Goal: Task Accomplishment & Management: Use online tool/utility

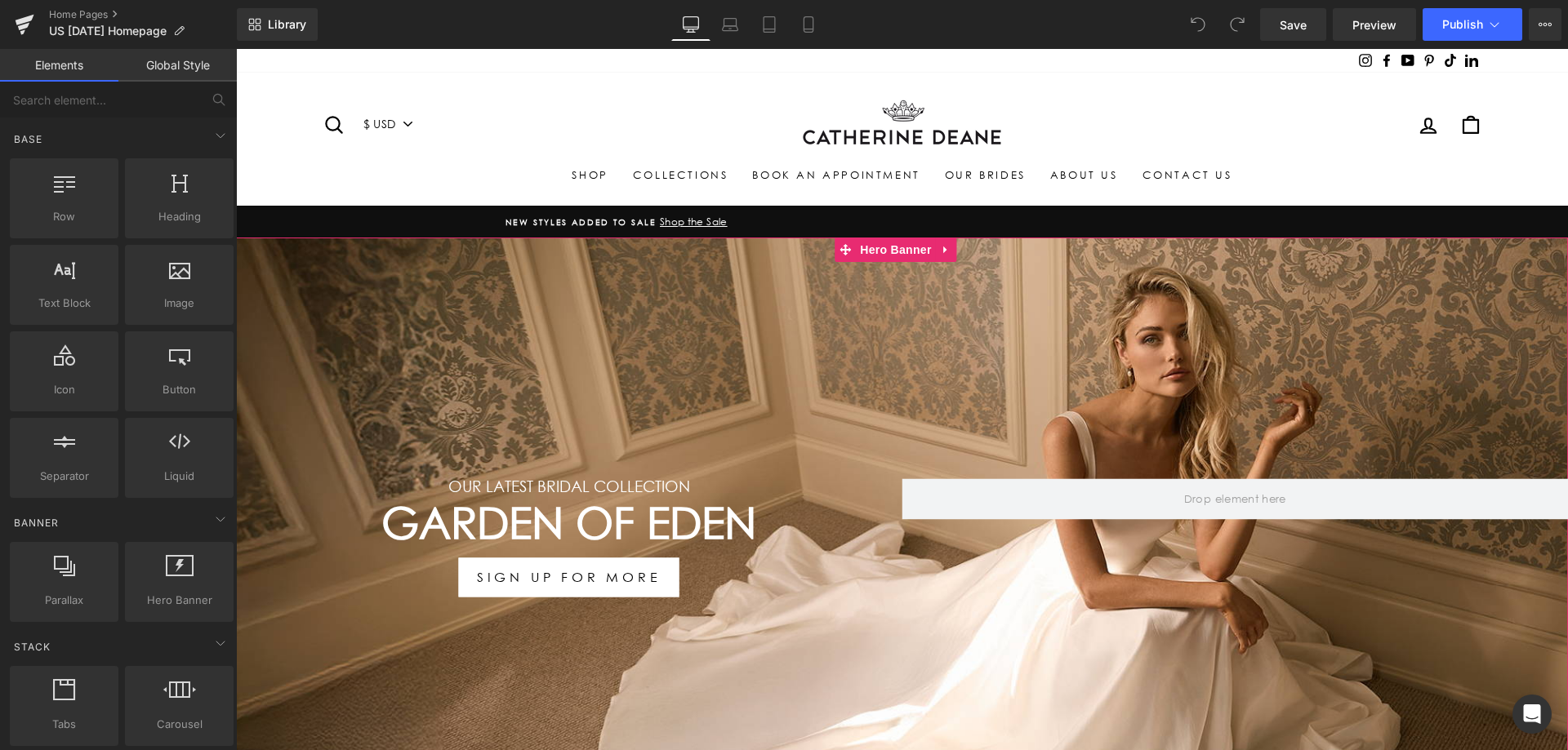
click at [593, 529] on div "Garden Of Eden Heading" at bounding box center [568, 523] width 667 height 52
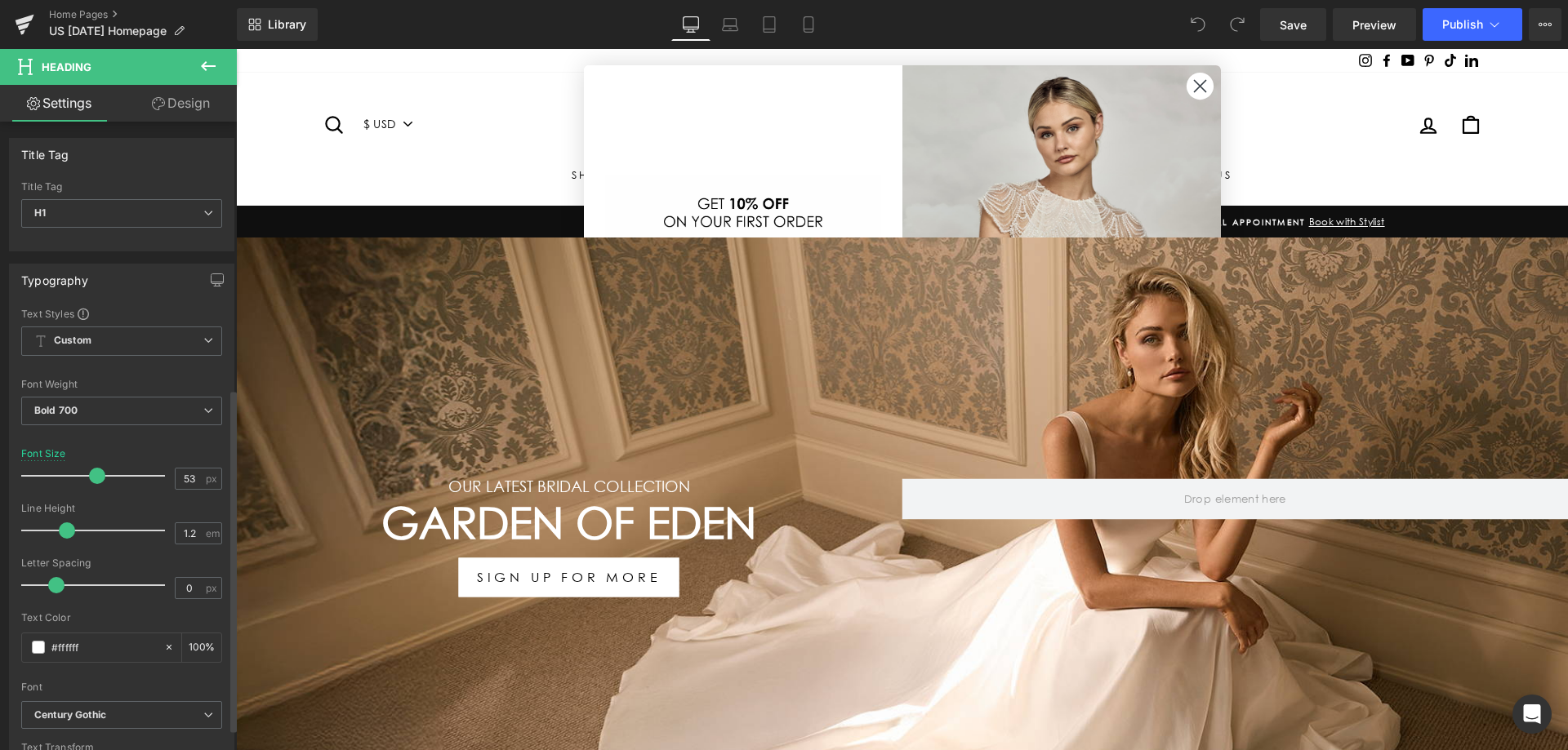
scroll to position [490, 0]
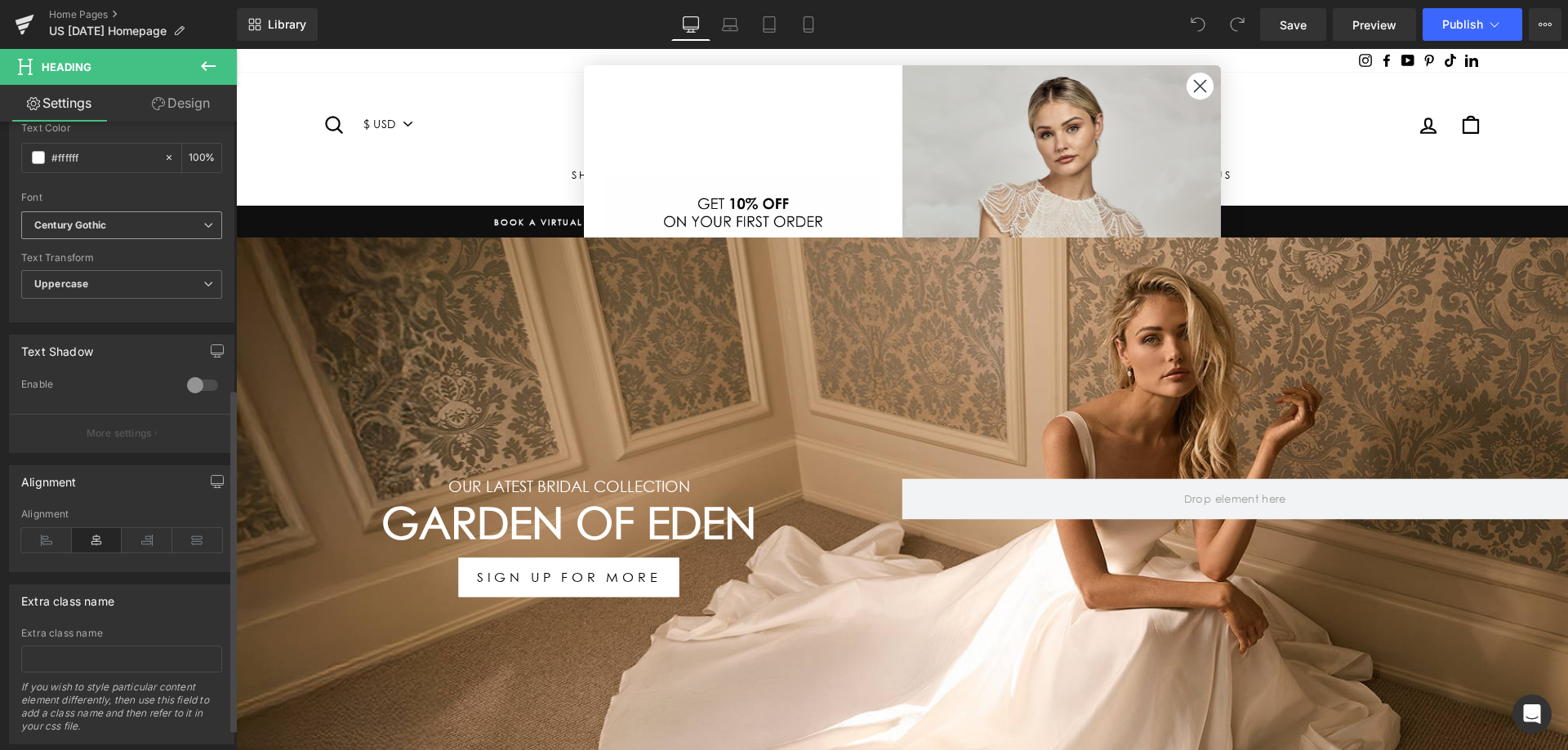
click at [104, 227] on icon "Century Gothic" at bounding box center [70, 225] width 72 height 14
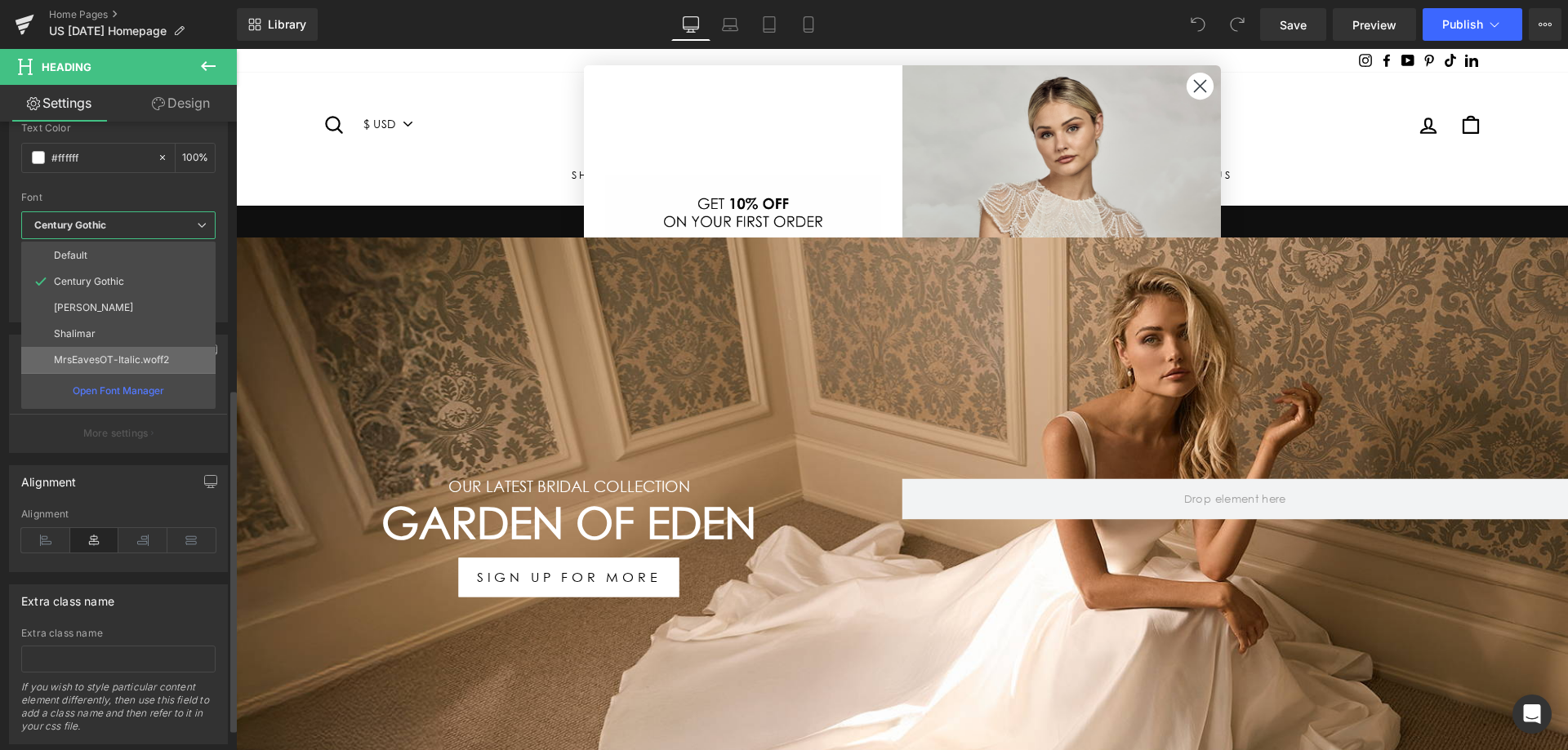
click at [126, 364] on p "MrsEavesOT-Italic.woff2" at bounding box center [111, 360] width 116 height 12
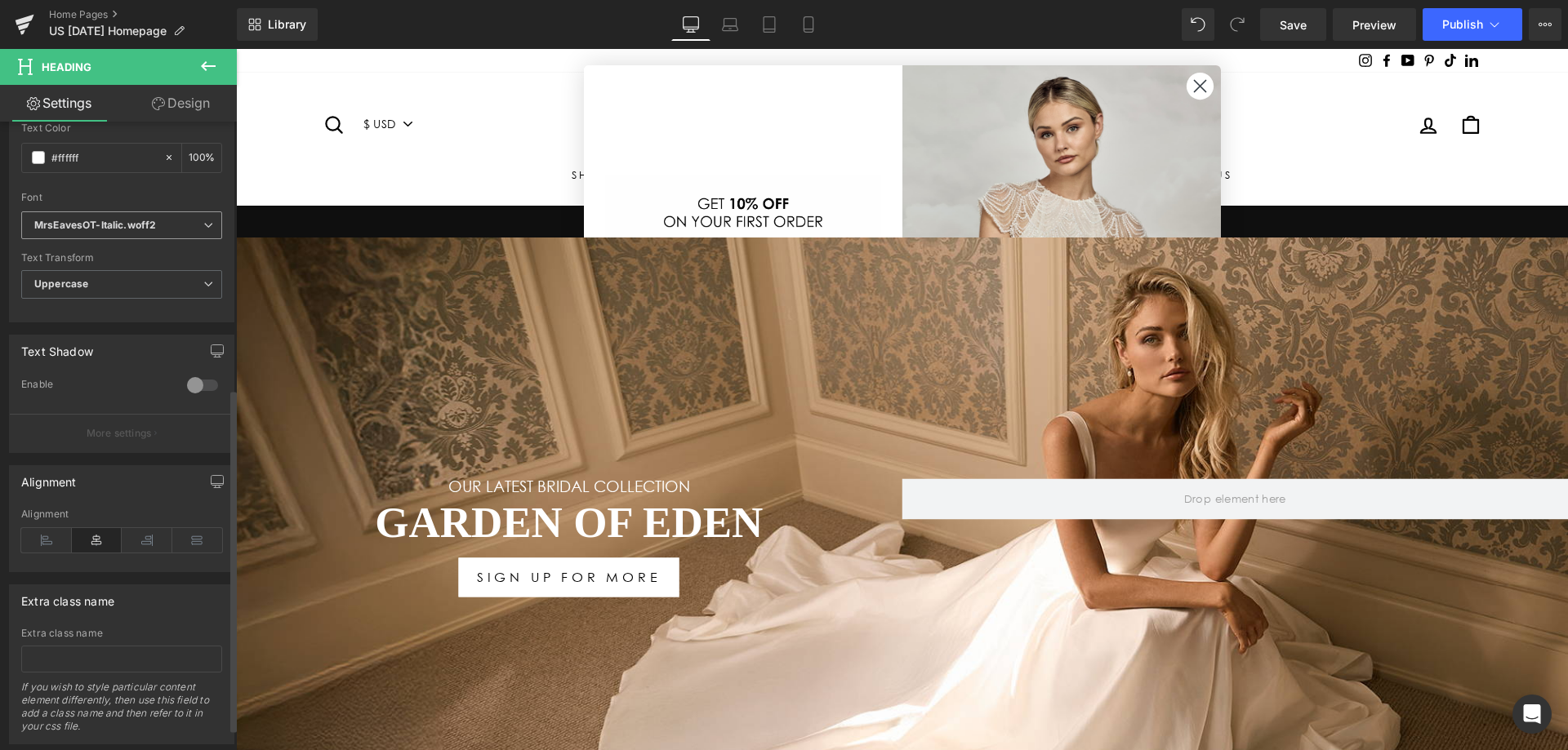
click at [137, 226] on icon "MrsEavesOT-Italic.woff2" at bounding box center [95, 225] width 122 height 14
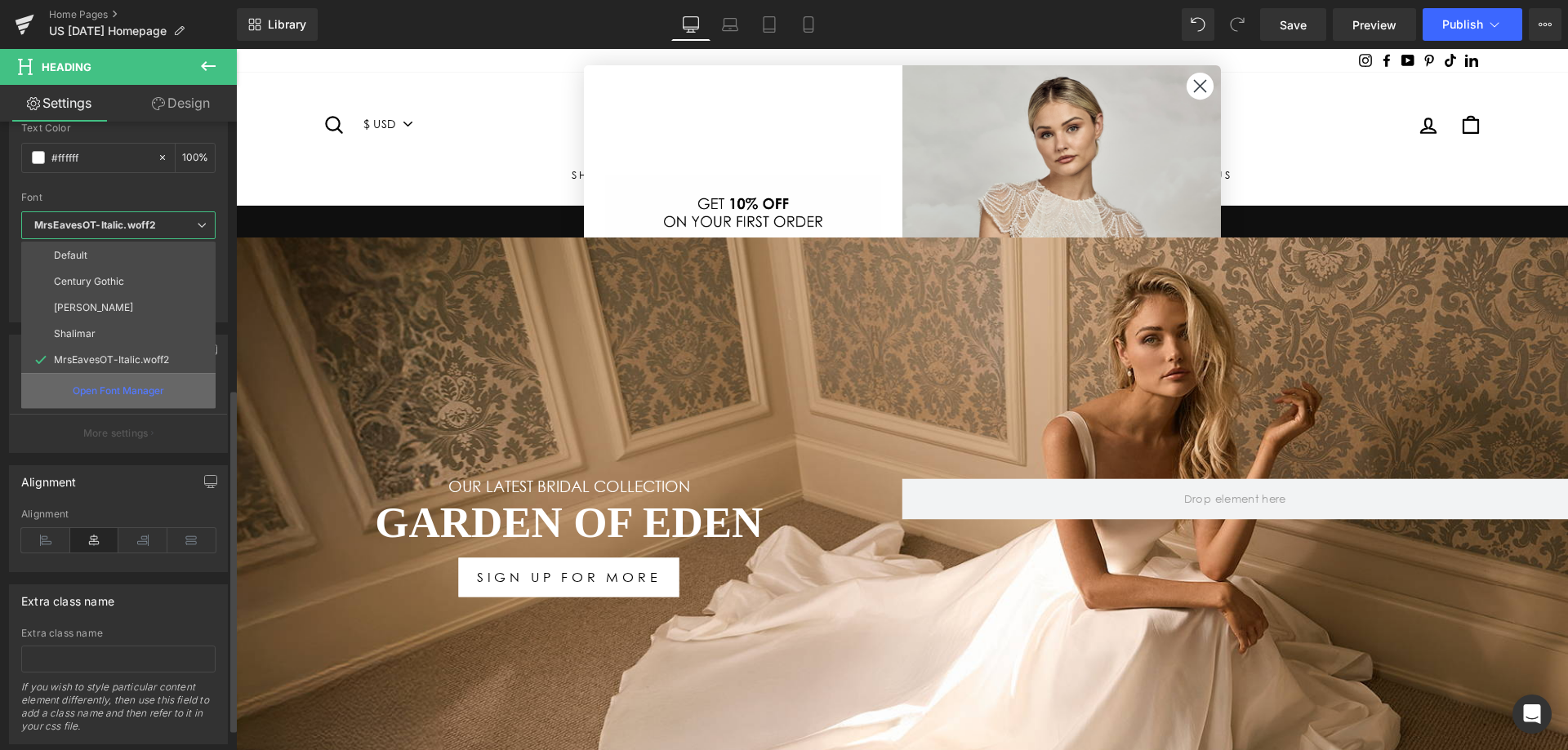
click at [136, 379] on div "Open Font Manager" at bounding box center [118, 390] width 195 height 35
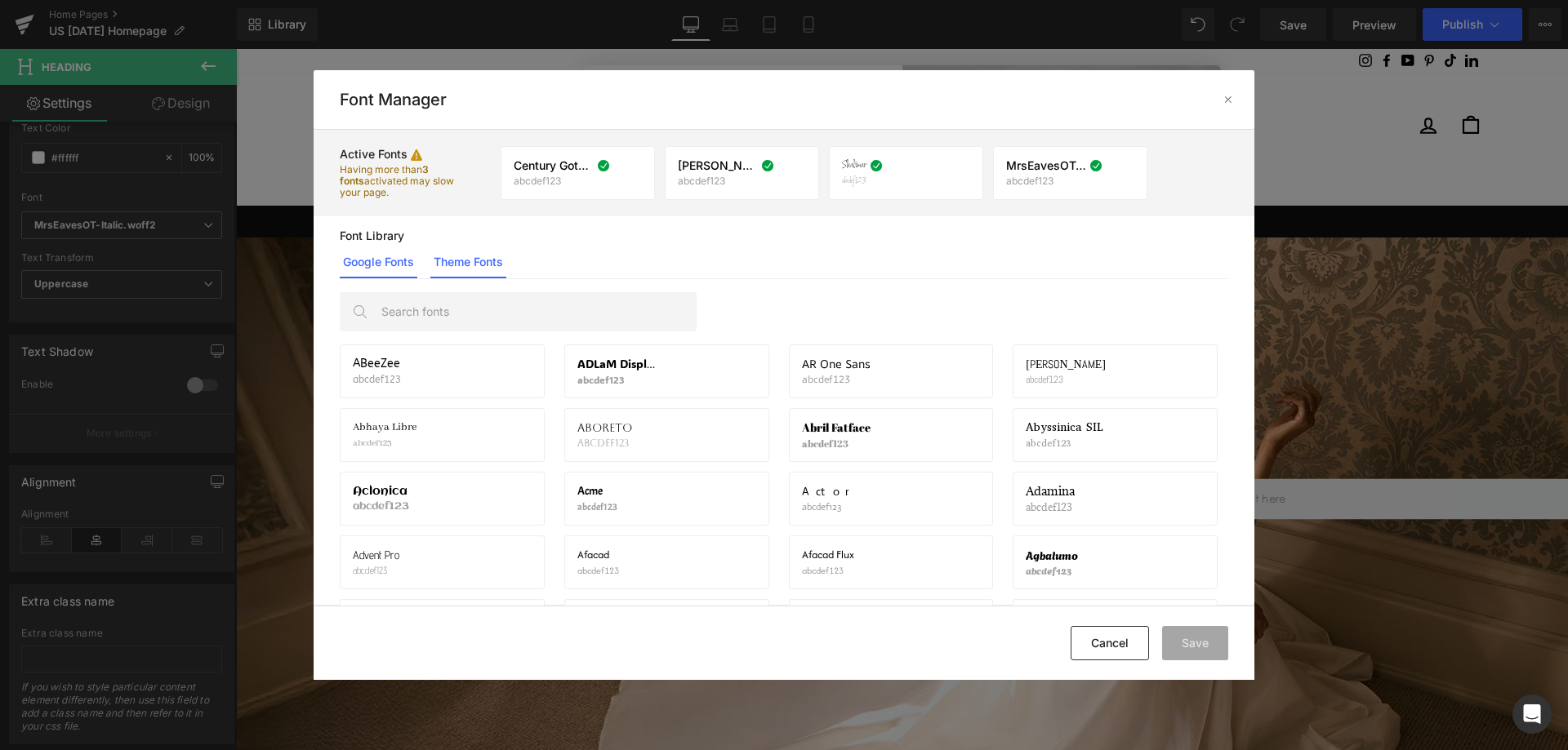
click at [482, 252] on link "Theme Fonts" at bounding box center [467, 262] width 75 height 33
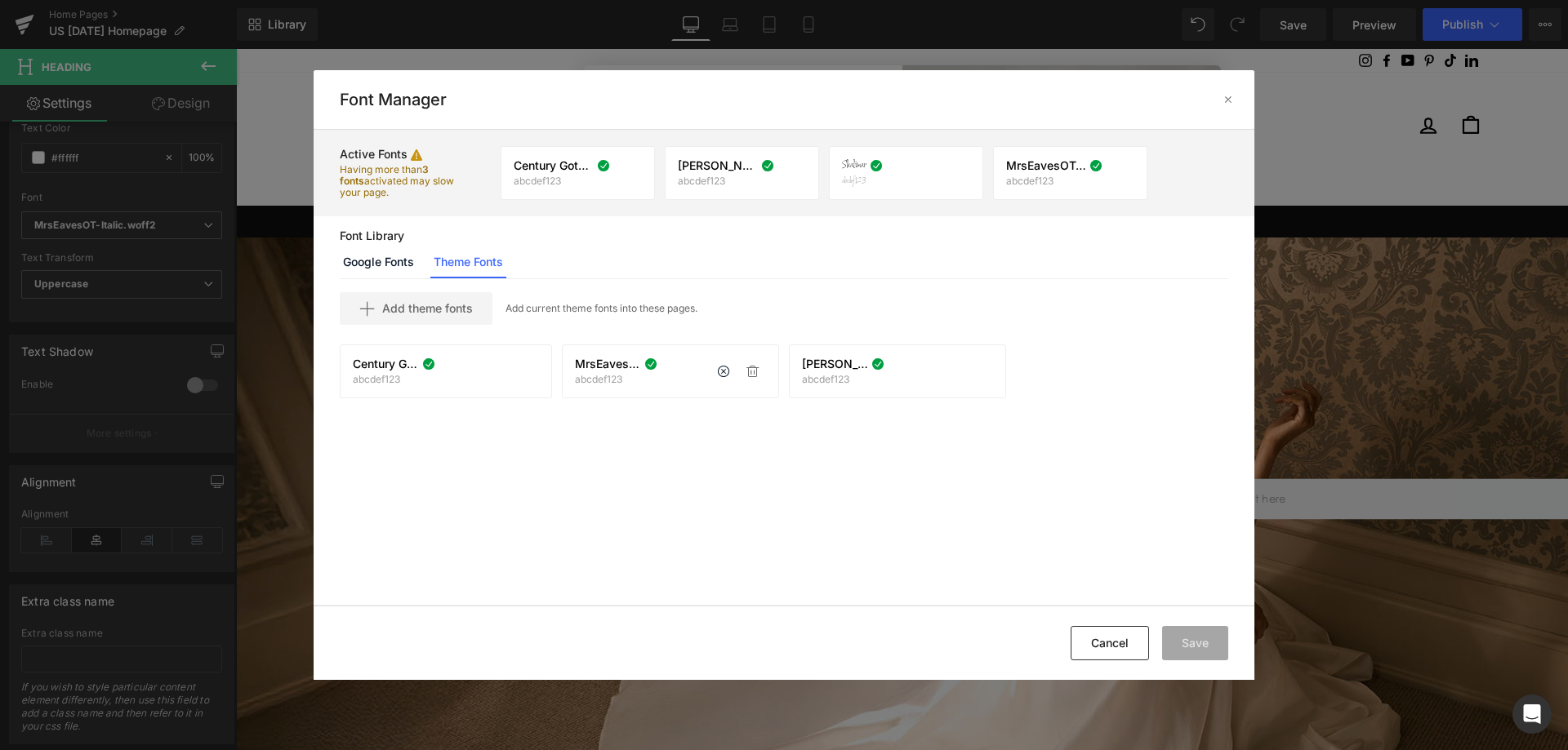
click at [588, 354] on div "MrsEavesOT-Italic.woff2 abcdef123 If you wish to deactivate this font, all appl…" at bounding box center [670, 371] width 217 height 54
click at [583, 384] on p "abcdef123" at bounding box center [608, 379] width 66 height 12
click at [1127, 656] on button "Cancel" at bounding box center [1110, 644] width 78 height 35
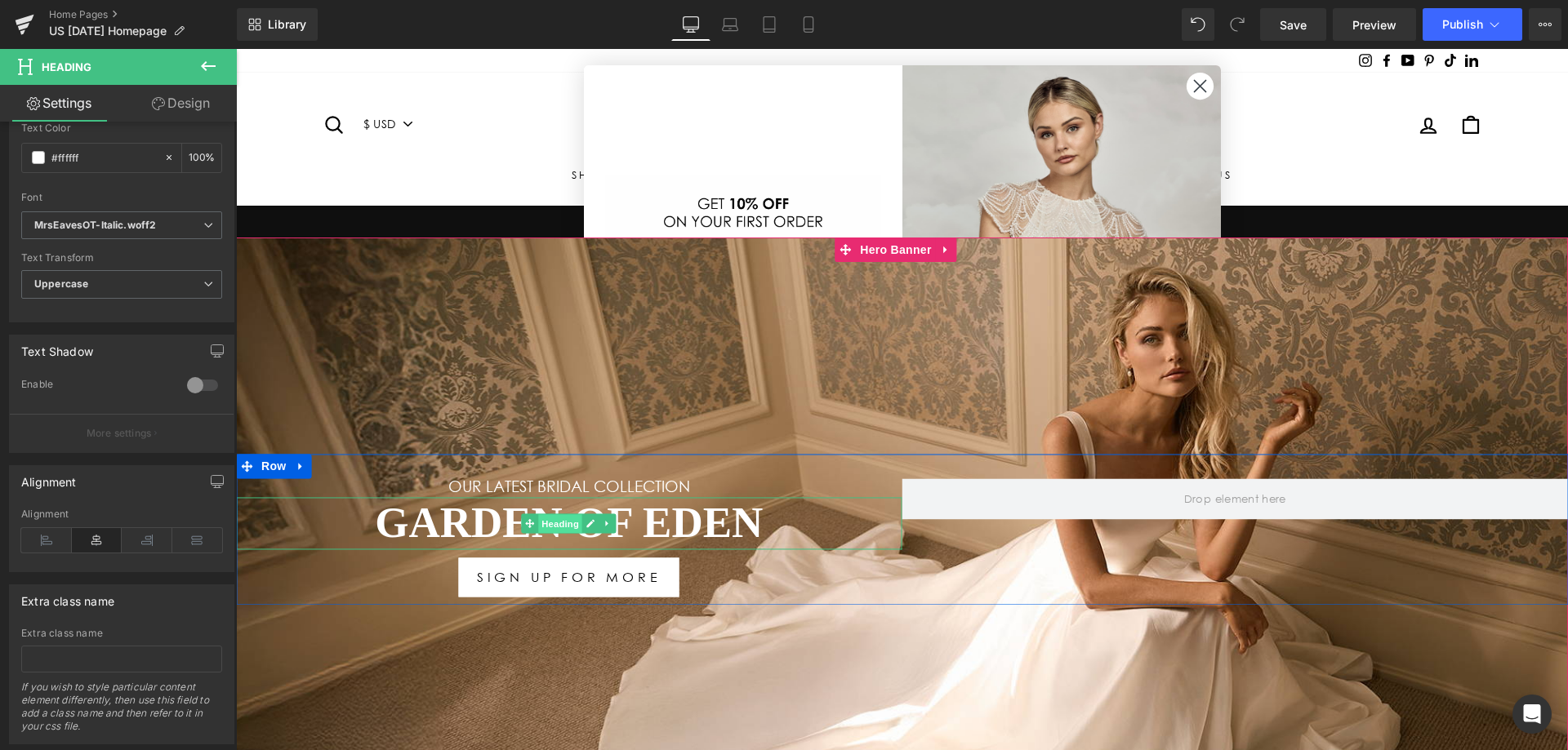
click at [556, 515] on span "Heading" at bounding box center [560, 525] width 44 height 20
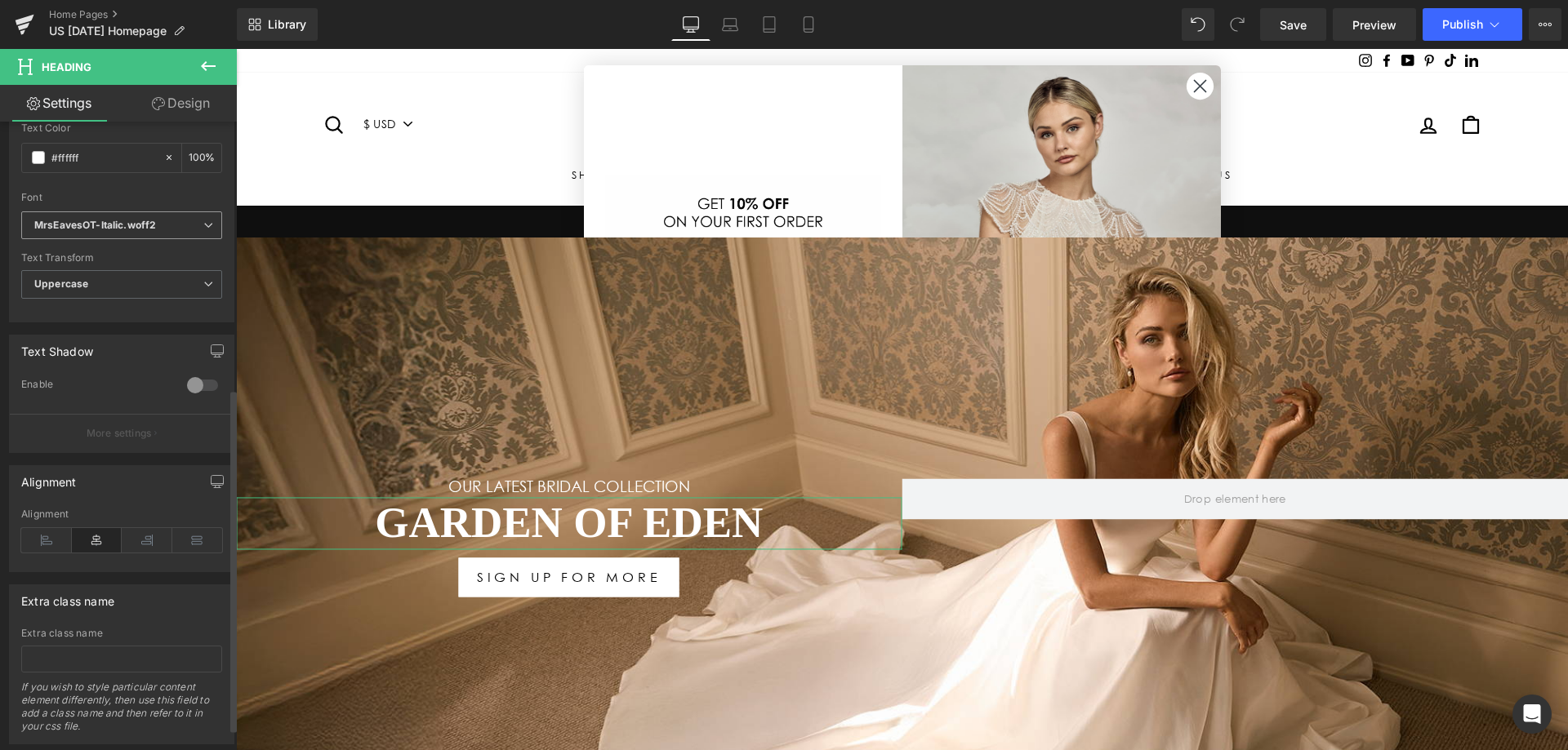
click at [132, 225] on icon "MrsEavesOT-Italic.woff2" at bounding box center [95, 225] width 122 height 14
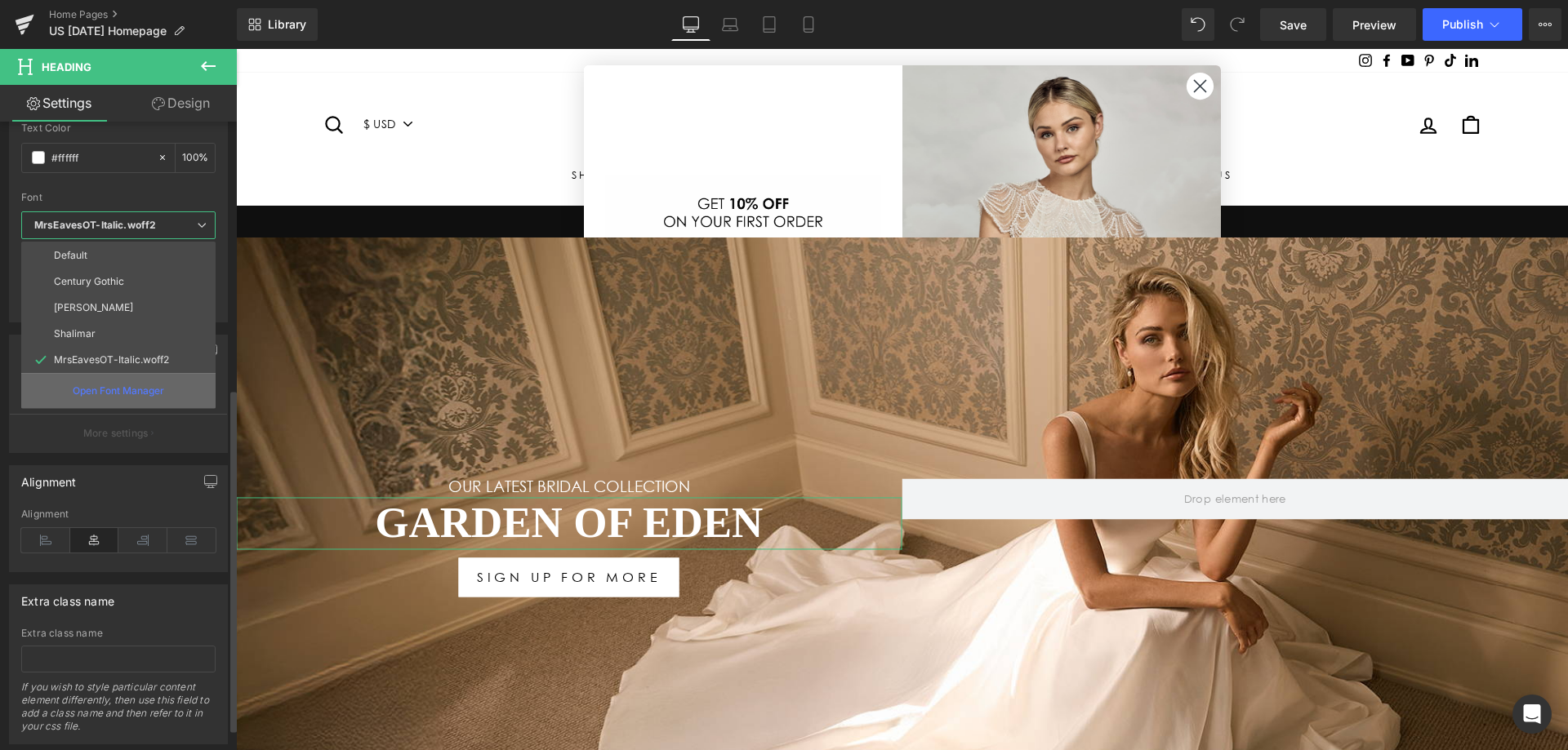
click at [146, 381] on div "Open Font Manager" at bounding box center [118, 390] width 195 height 35
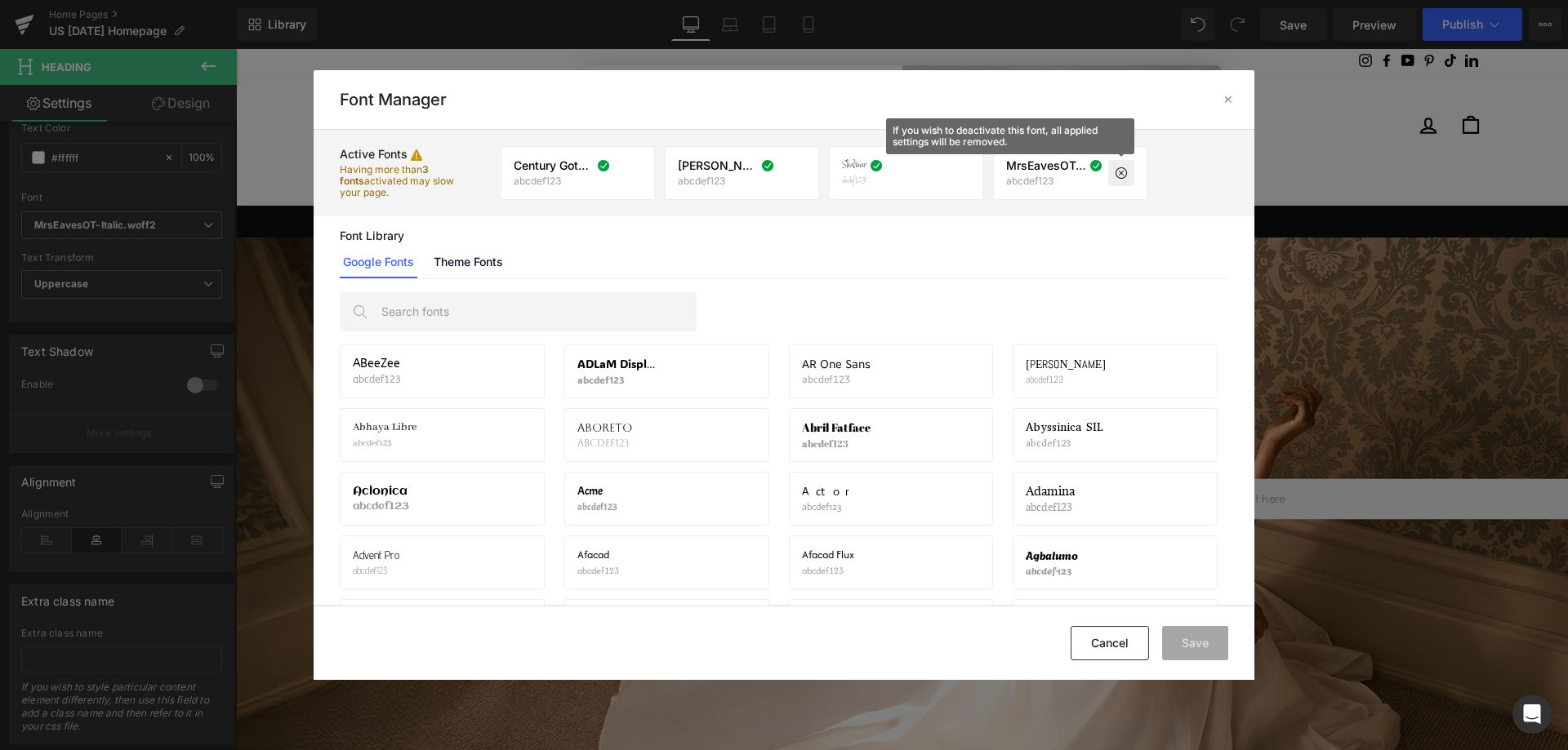
click at [1117, 173] on icon at bounding box center [1121, 173] width 13 height 13
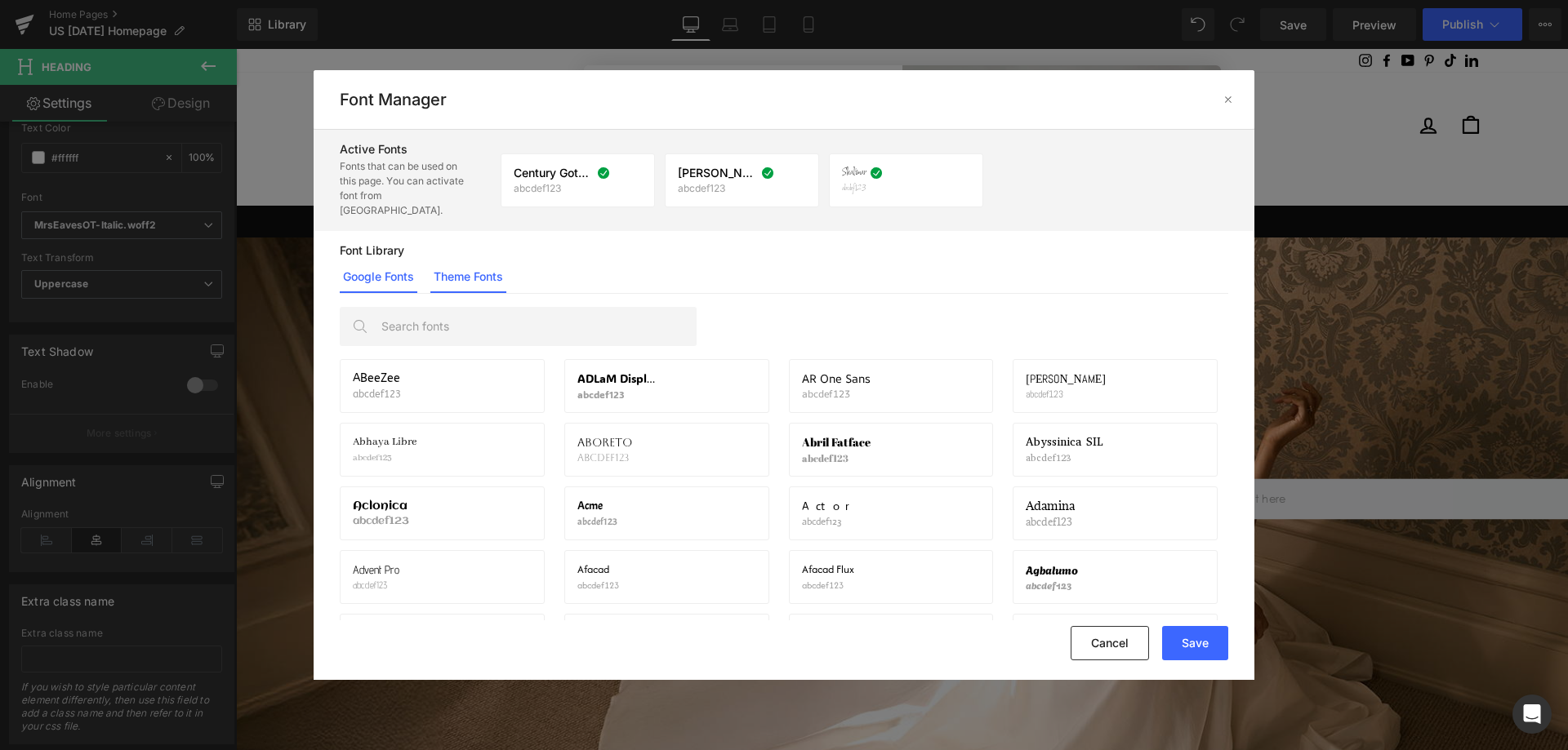
click at [479, 267] on link "Theme Fonts" at bounding box center [467, 276] width 75 height 33
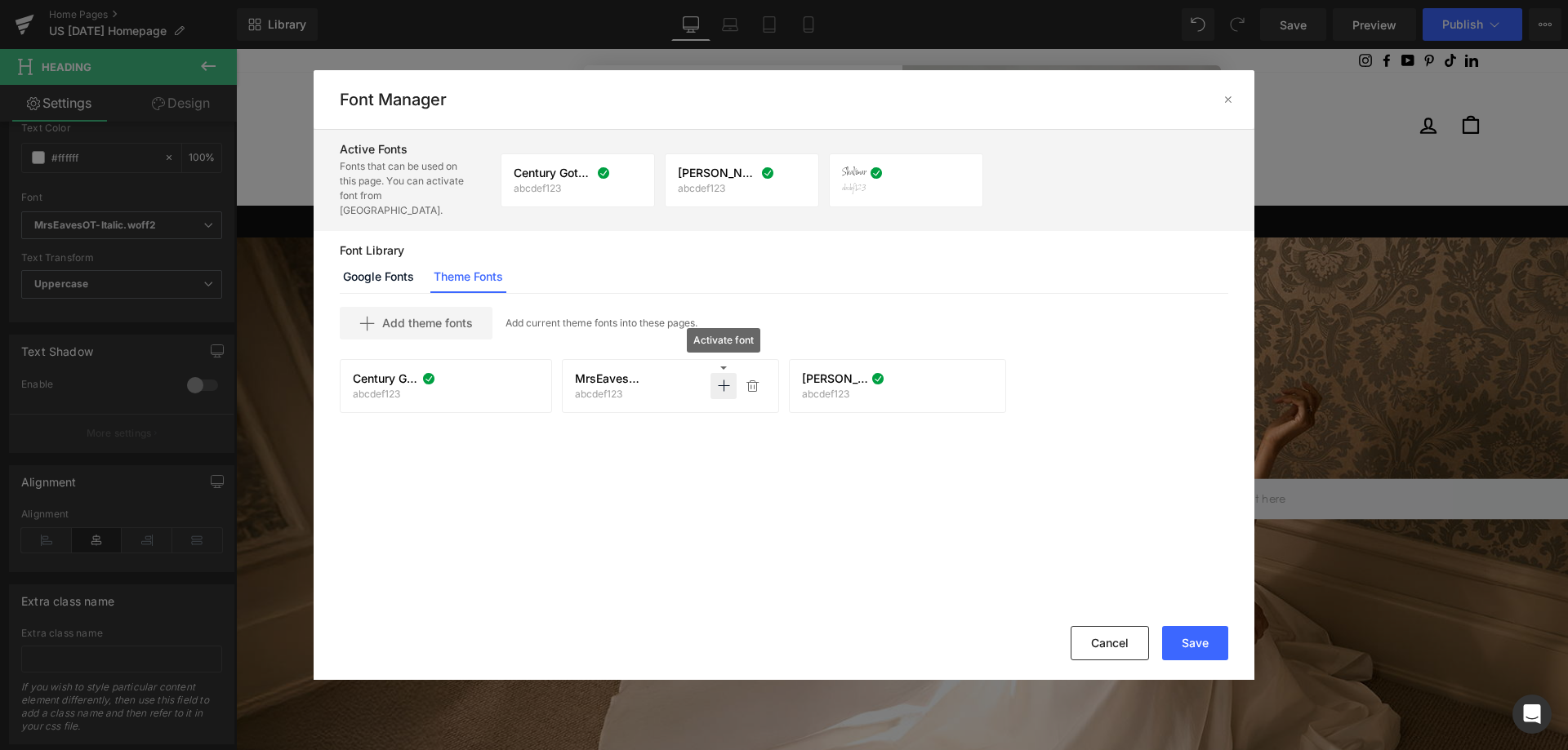
click at [714, 379] on p at bounding box center [723, 385] width 26 height 26
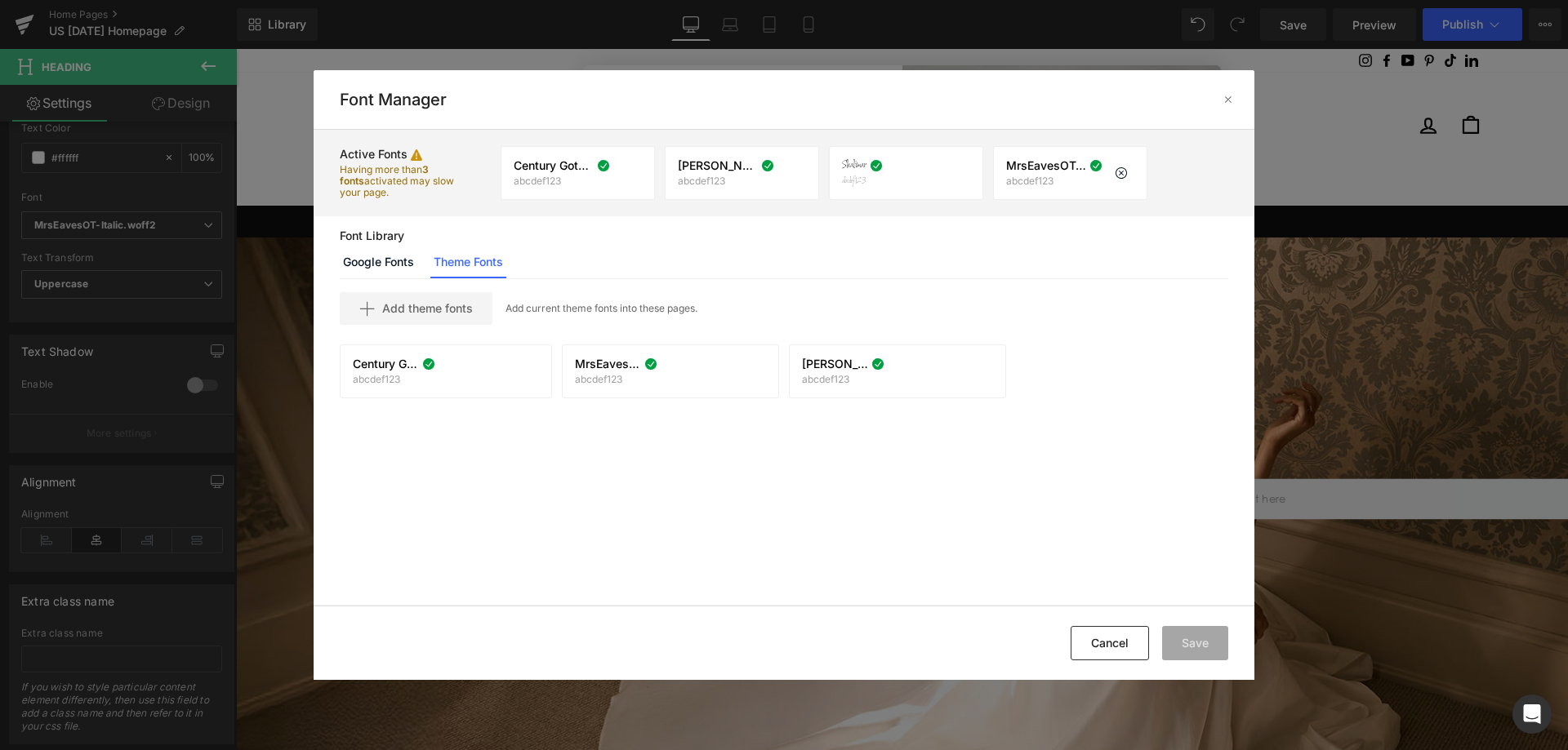
click at [1057, 169] on span "MrsEavesOT-Italic.woff2" at bounding box center [1046, 165] width 80 height 13
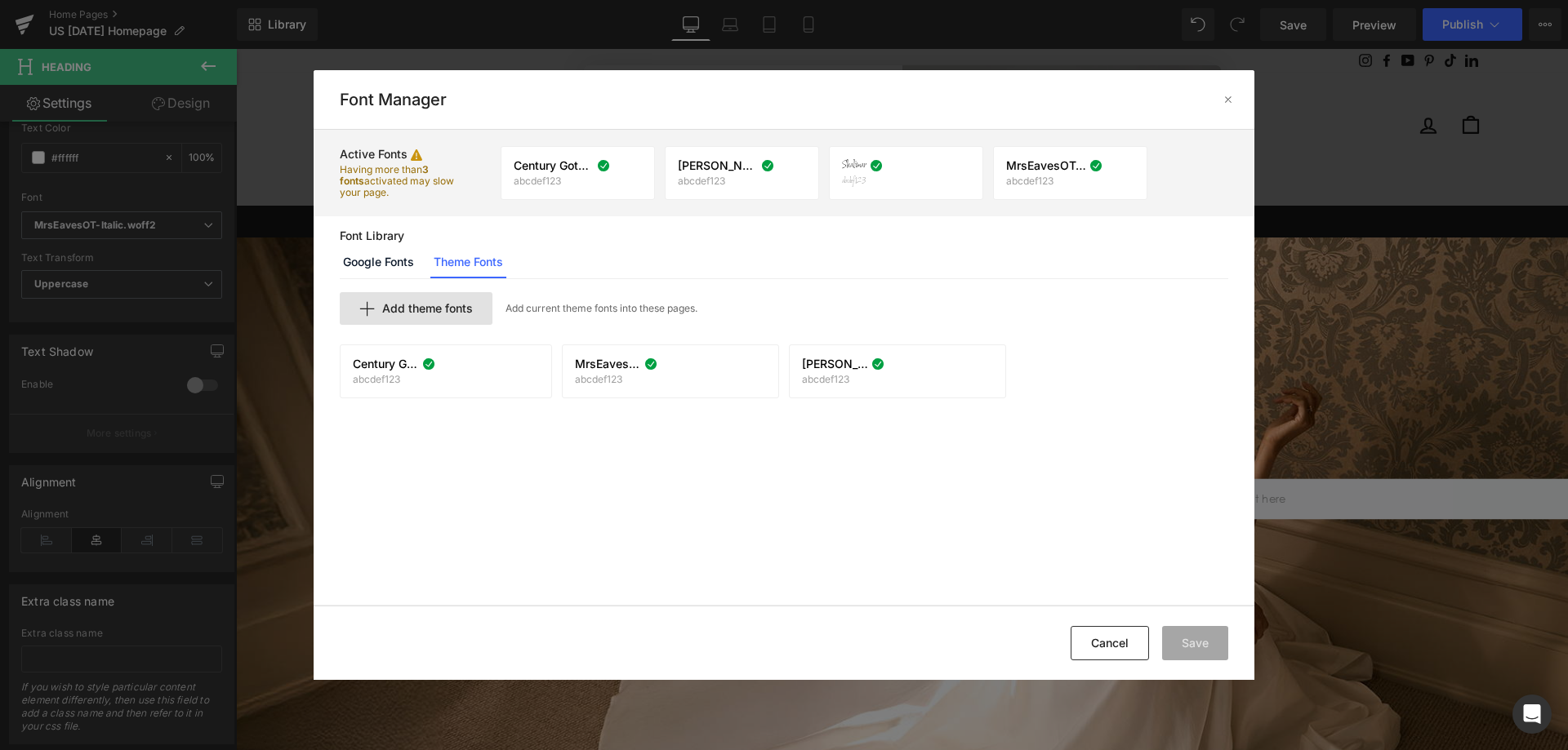
click at [448, 322] on div "Add theme fonts" at bounding box center [416, 308] width 153 height 33
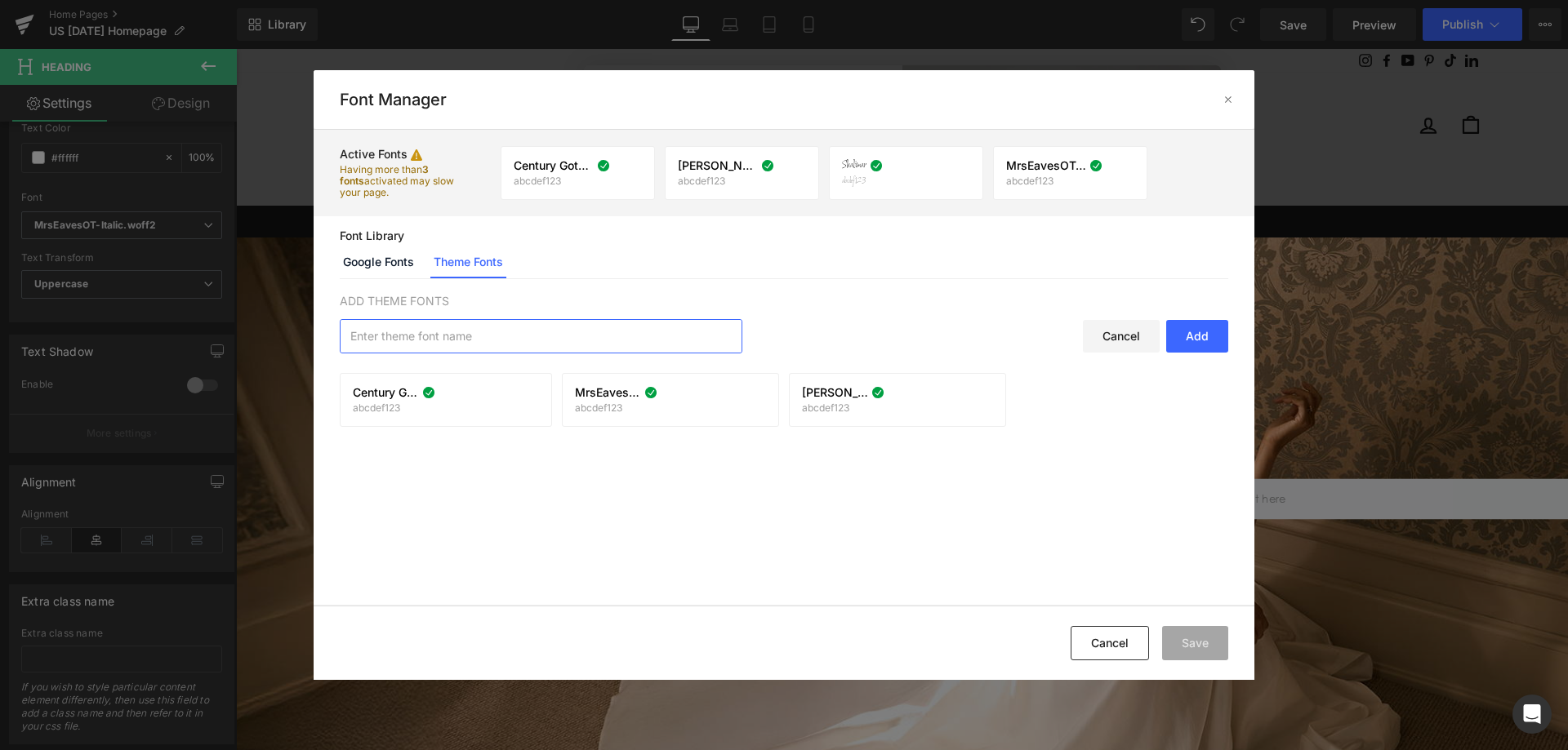
click at [449, 325] on input "text" at bounding box center [540, 336] width 401 height 33
click at [1104, 636] on button "Cancel" at bounding box center [1110, 644] width 78 height 35
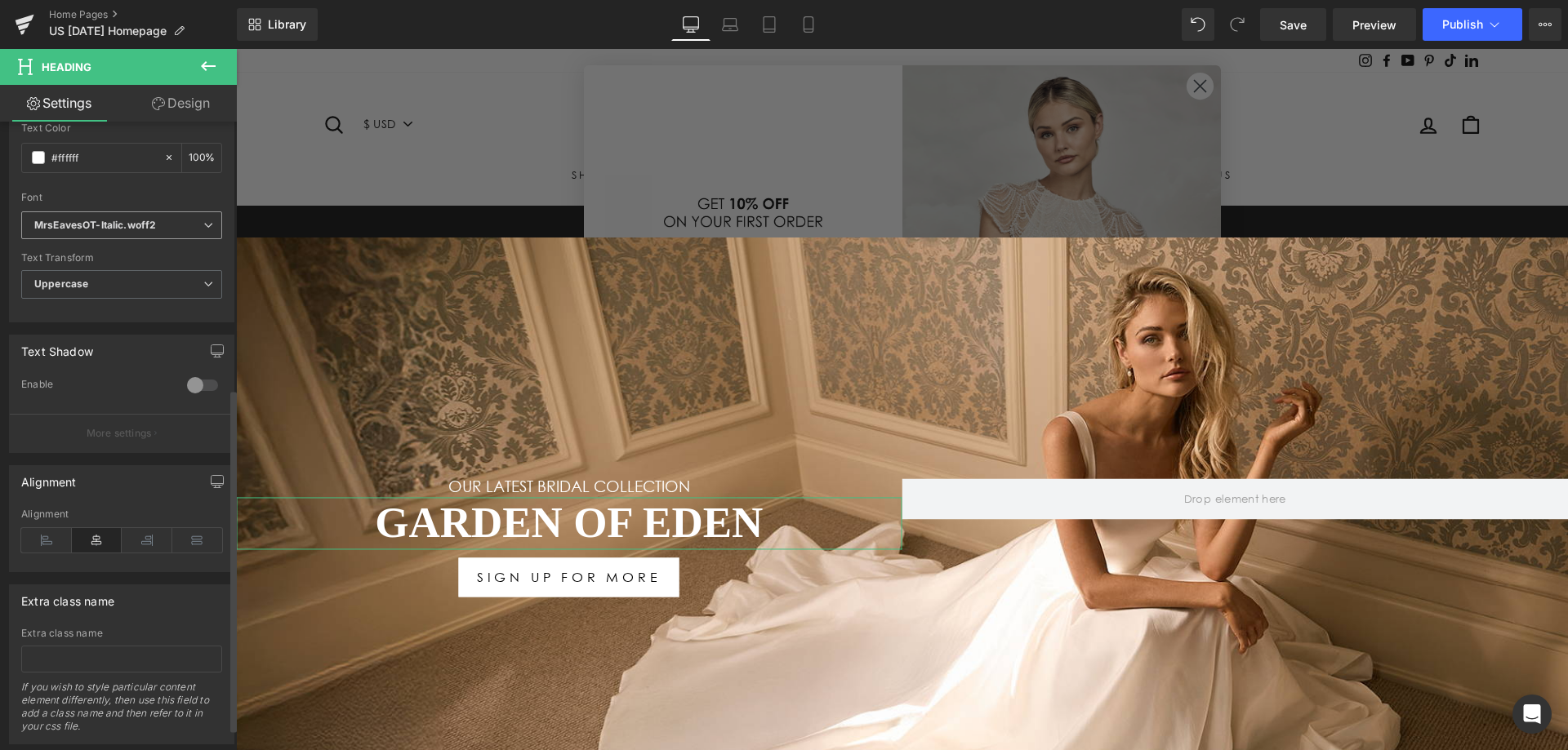
click at [117, 230] on icon "MrsEavesOT-Italic.woff2" at bounding box center [95, 225] width 122 height 14
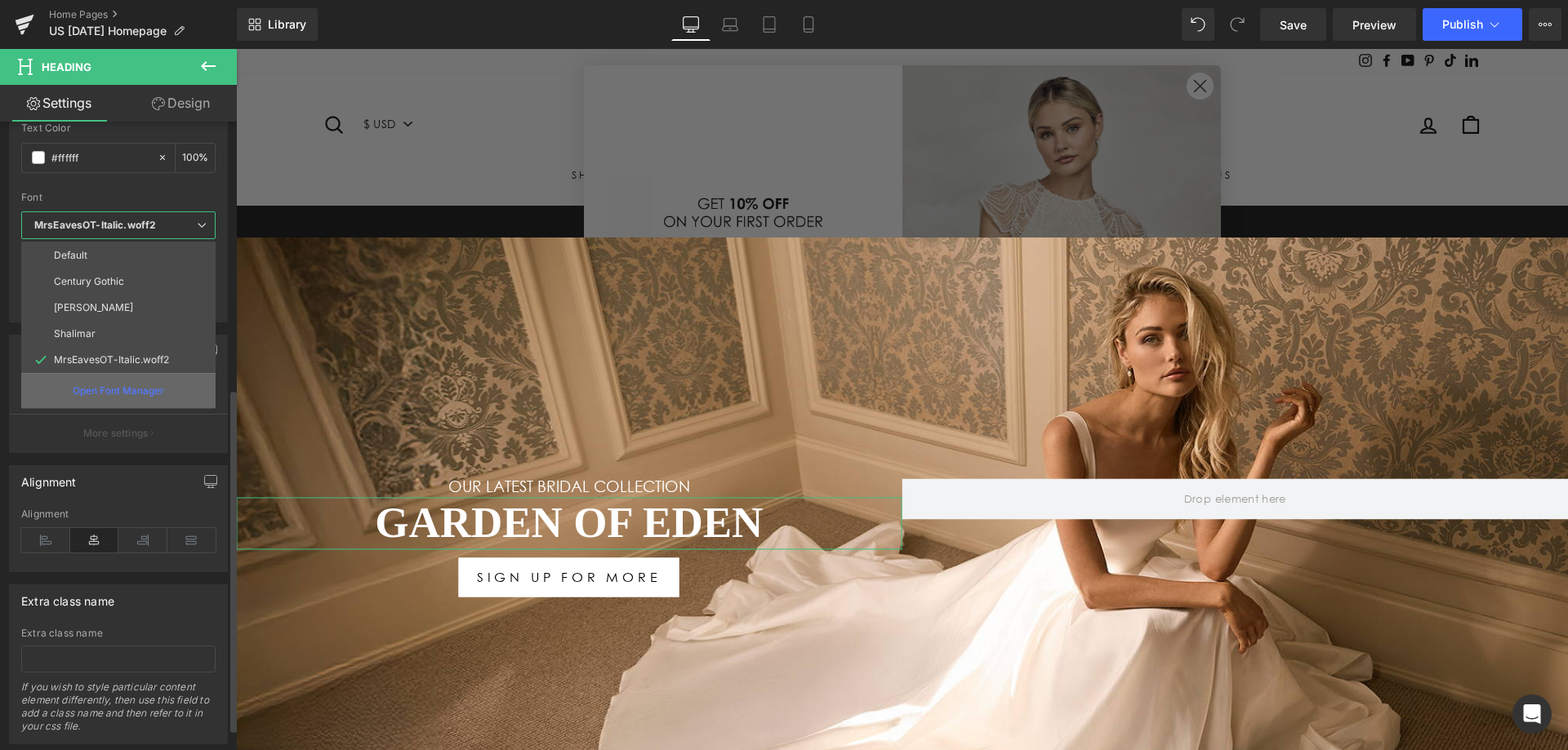
click at [140, 387] on p "Open Font Manager" at bounding box center [118, 391] width 92 height 15
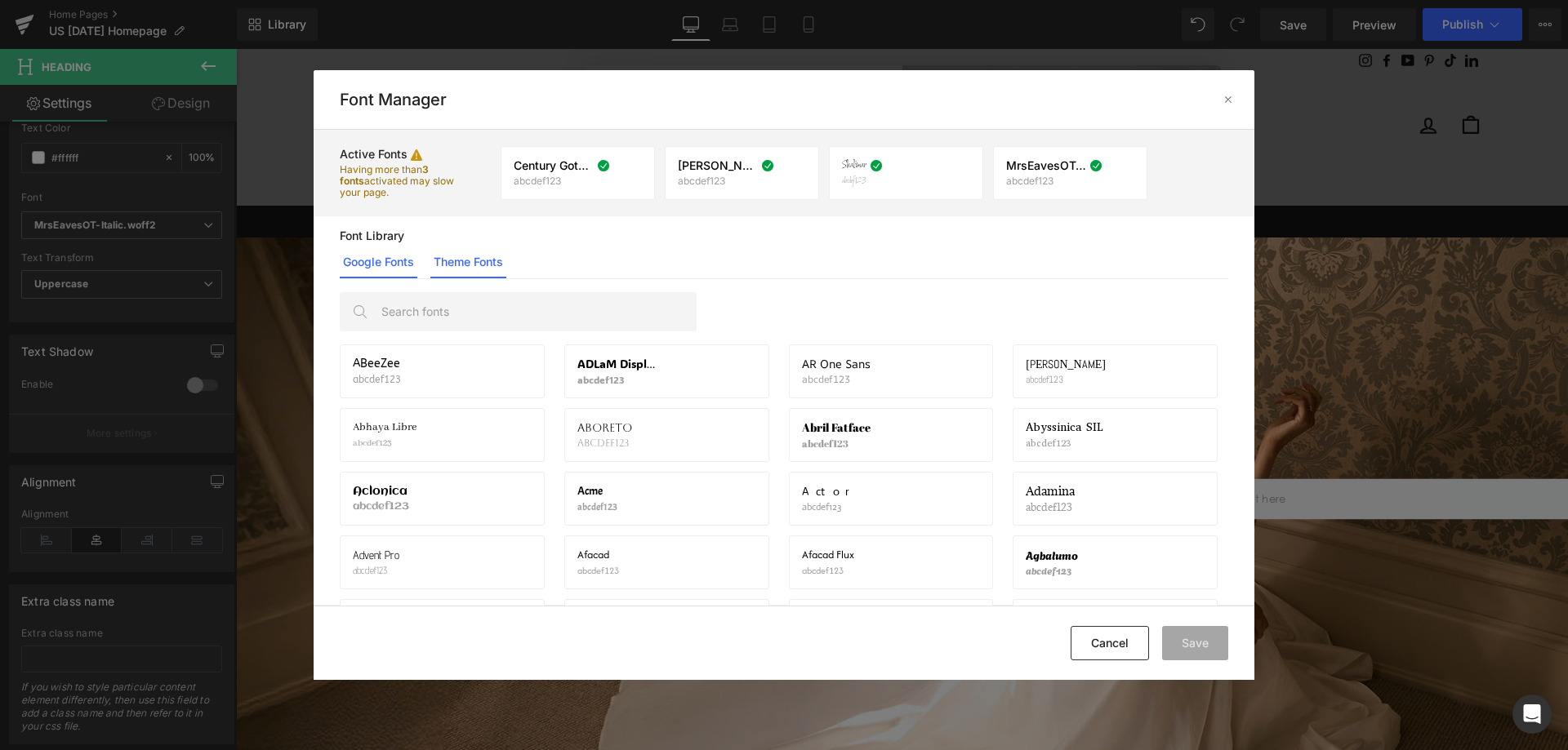
click at [463, 257] on link "Theme Fonts" at bounding box center [467, 262] width 75 height 33
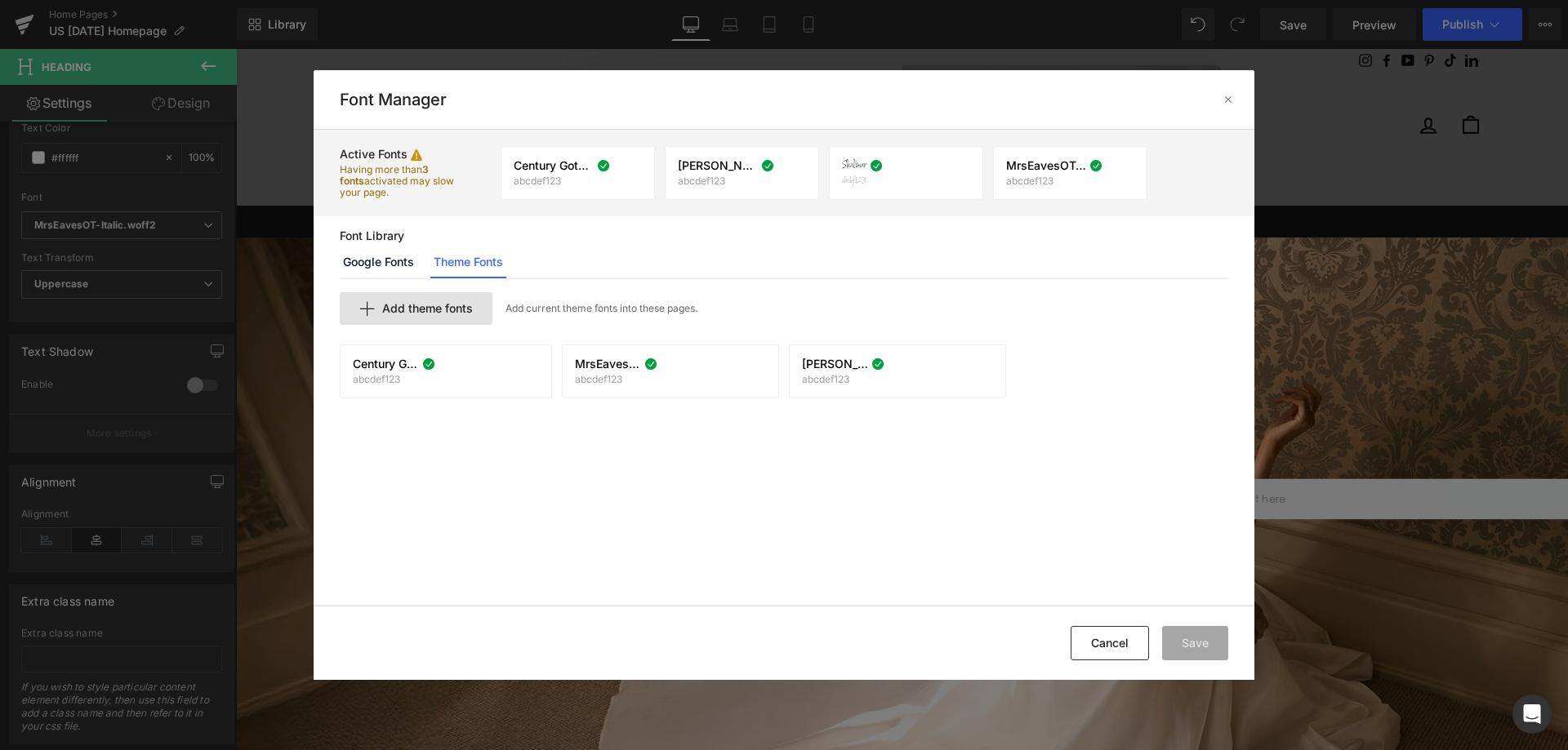
click at [433, 307] on span "Add theme fonts" at bounding box center [427, 308] width 91 height 13
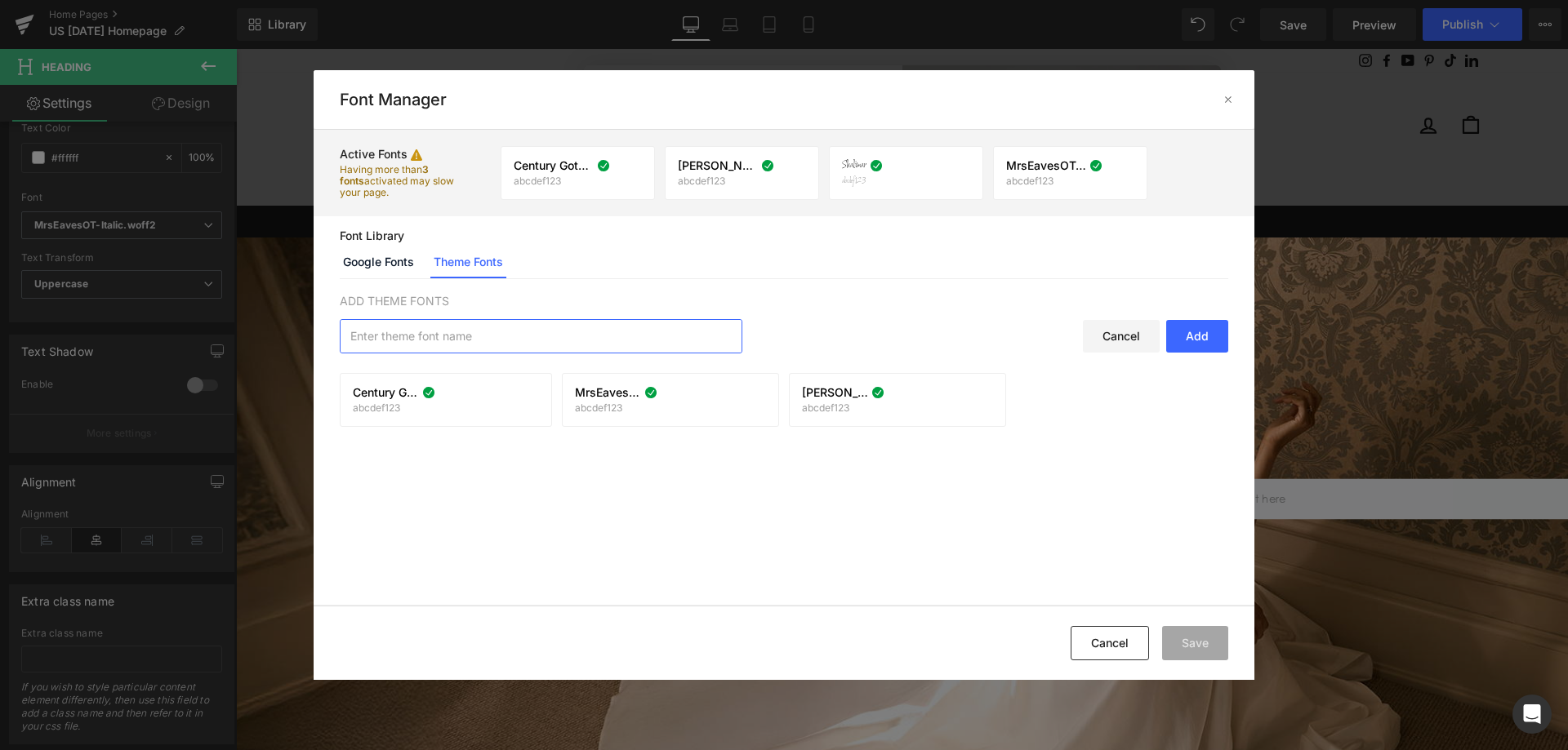
click at [469, 344] on input "text" at bounding box center [540, 336] width 401 height 33
click at [509, 343] on input "text" at bounding box center [540, 336] width 401 height 33
paste input "MrsEavesOT-Italic"
type input "MrsEavesOT-Italic"
click at [1190, 331] on div "Add" at bounding box center [1197, 336] width 62 height 33
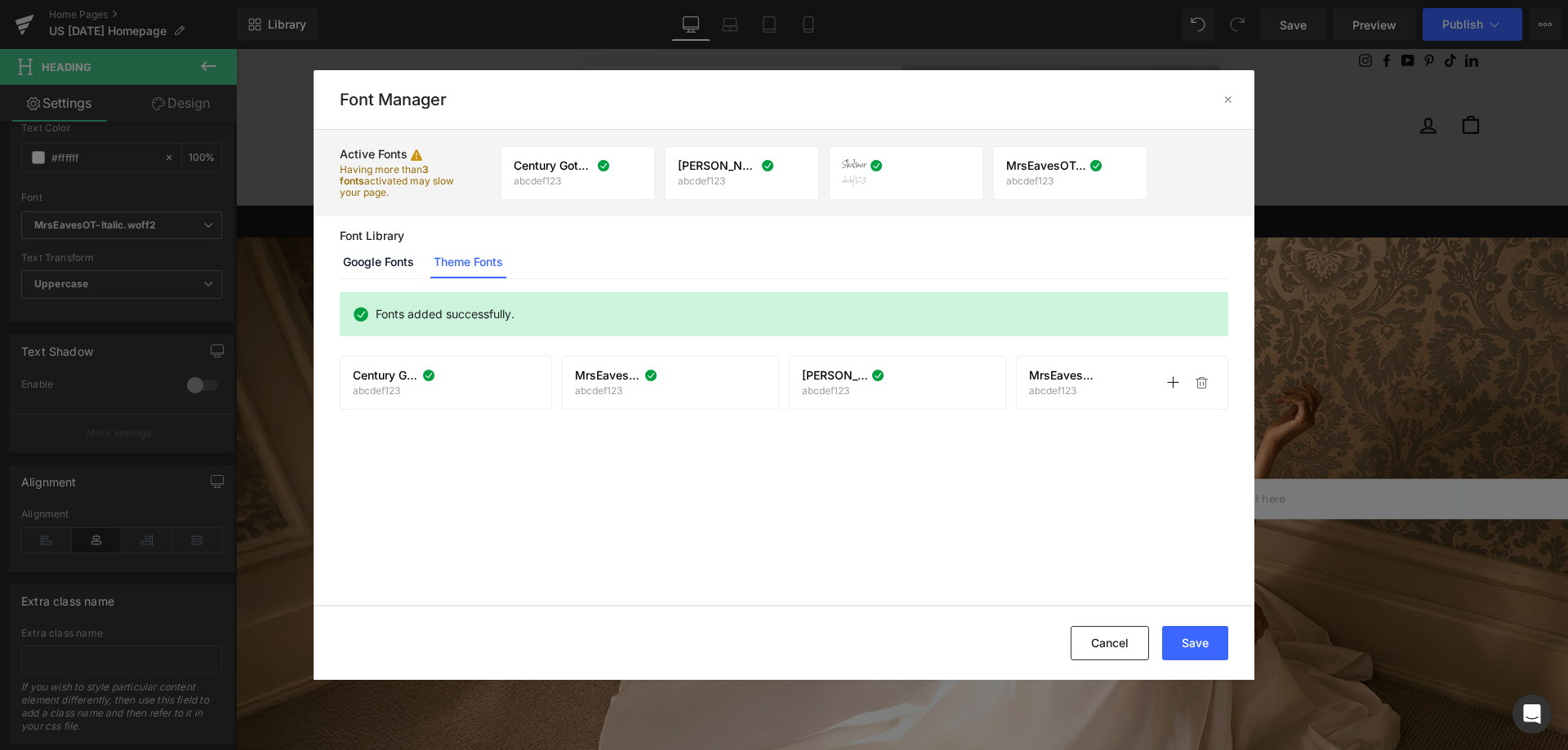
click at [1101, 391] on div "MrsEavesOT-Italic abcdef123 Activate font Activate font" at bounding box center [1121, 383] width 186 height 28
click at [1123, 172] on icon at bounding box center [1121, 173] width 13 height 13
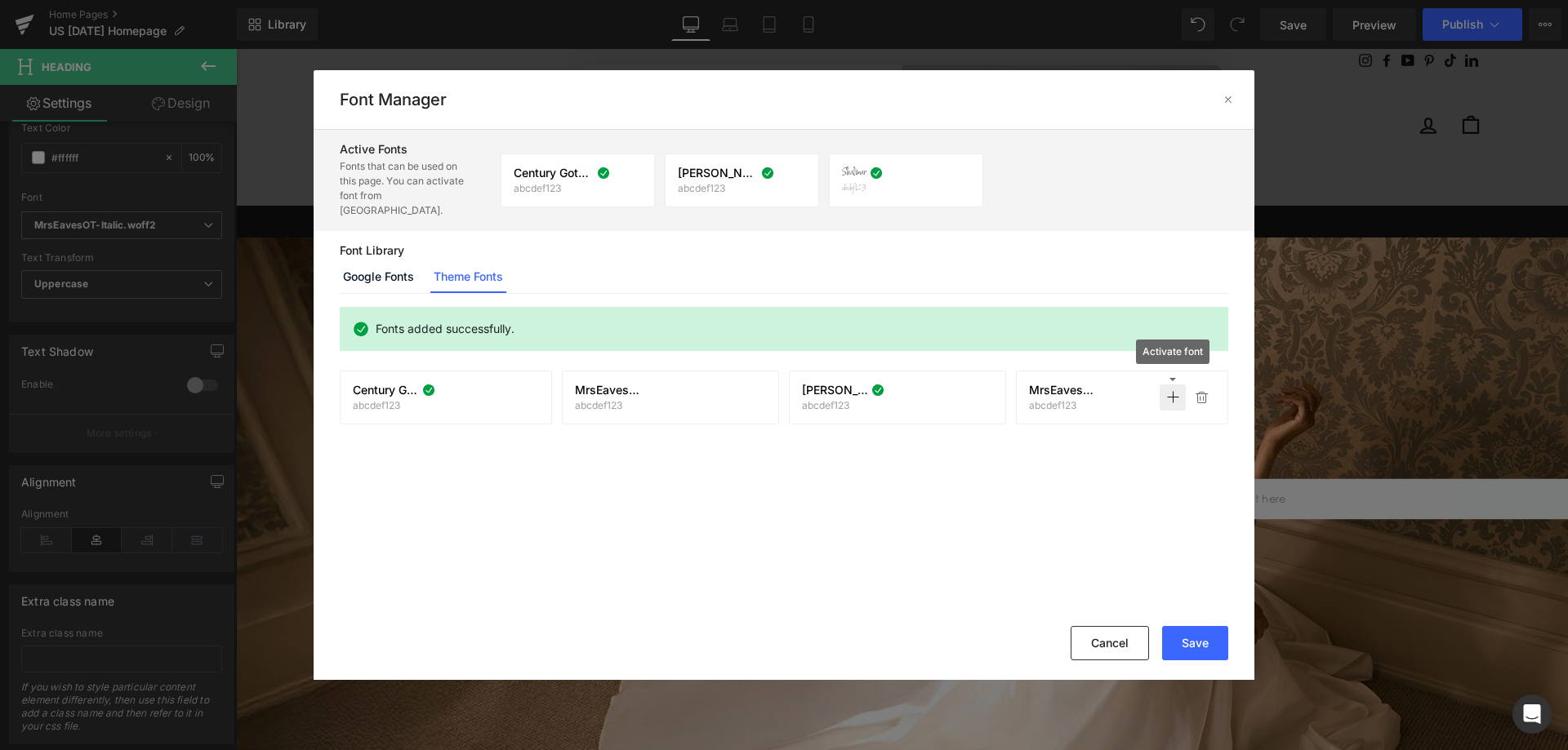
click at [1176, 391] on icon at bounding box center [1172, 397] width 13 height 13
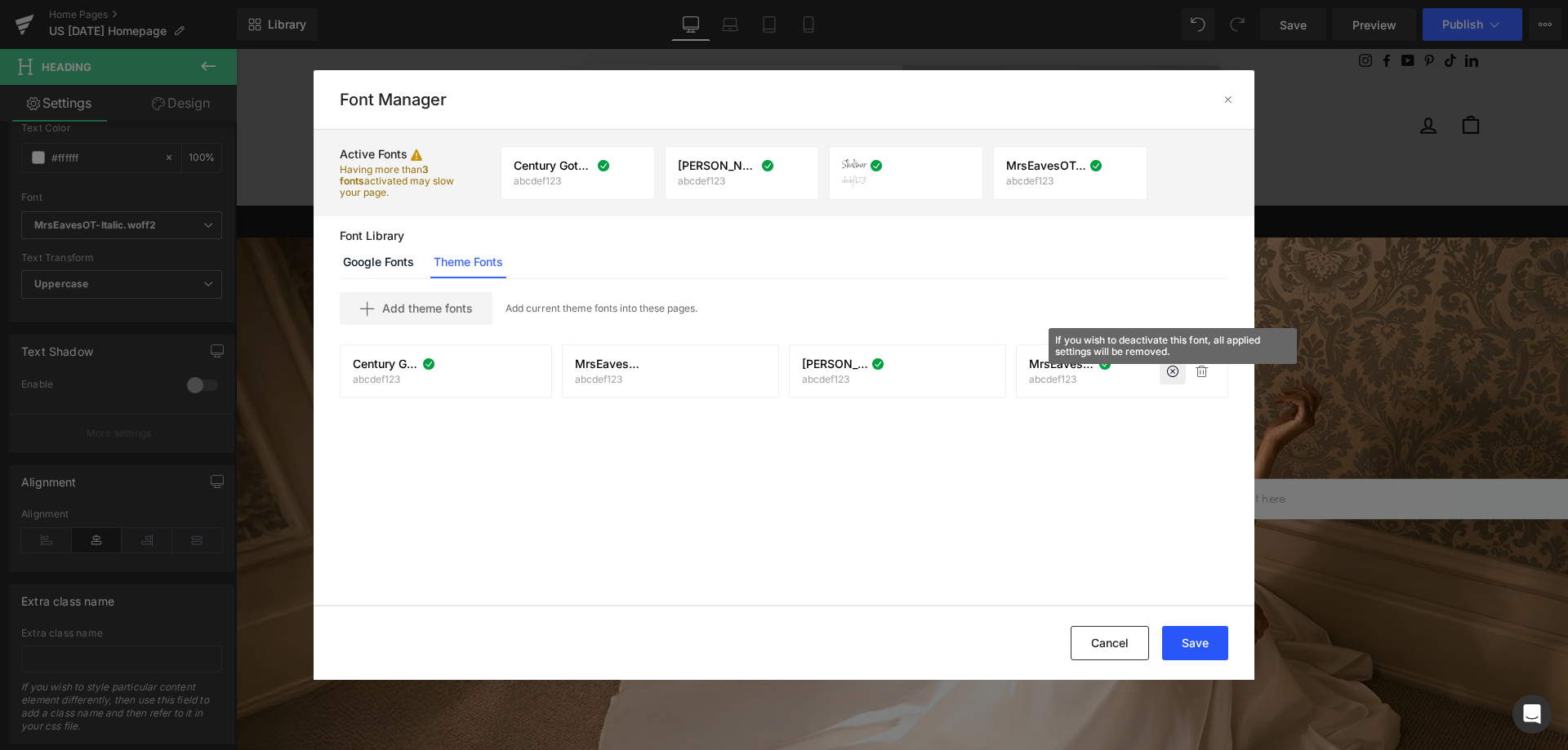
click at [1184, 637] on button "Save" at bounding box center [1195, 644] width 66 height 35
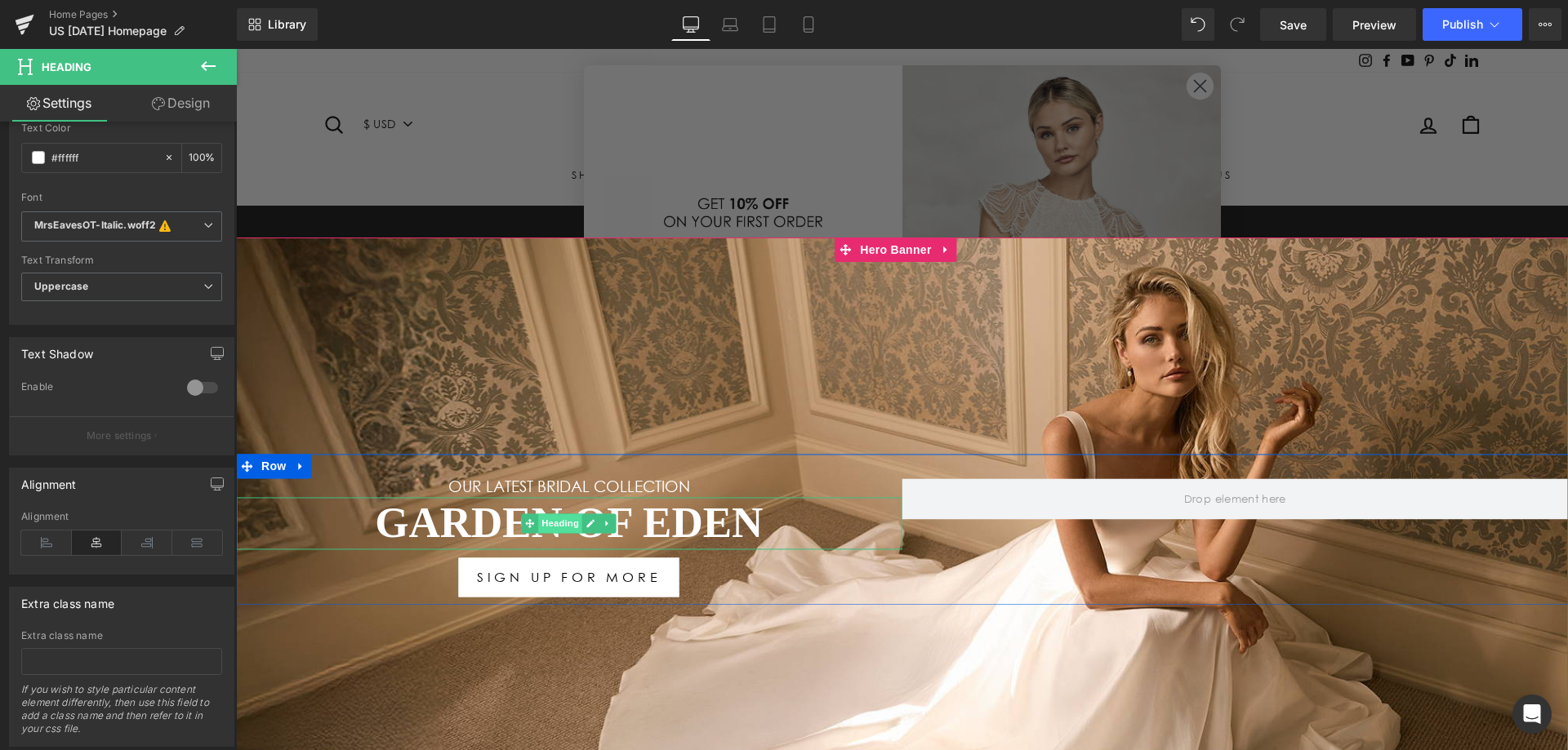
click at [539, 528] on span "Heading" at bounding box center [560, 524] width 44 height 20
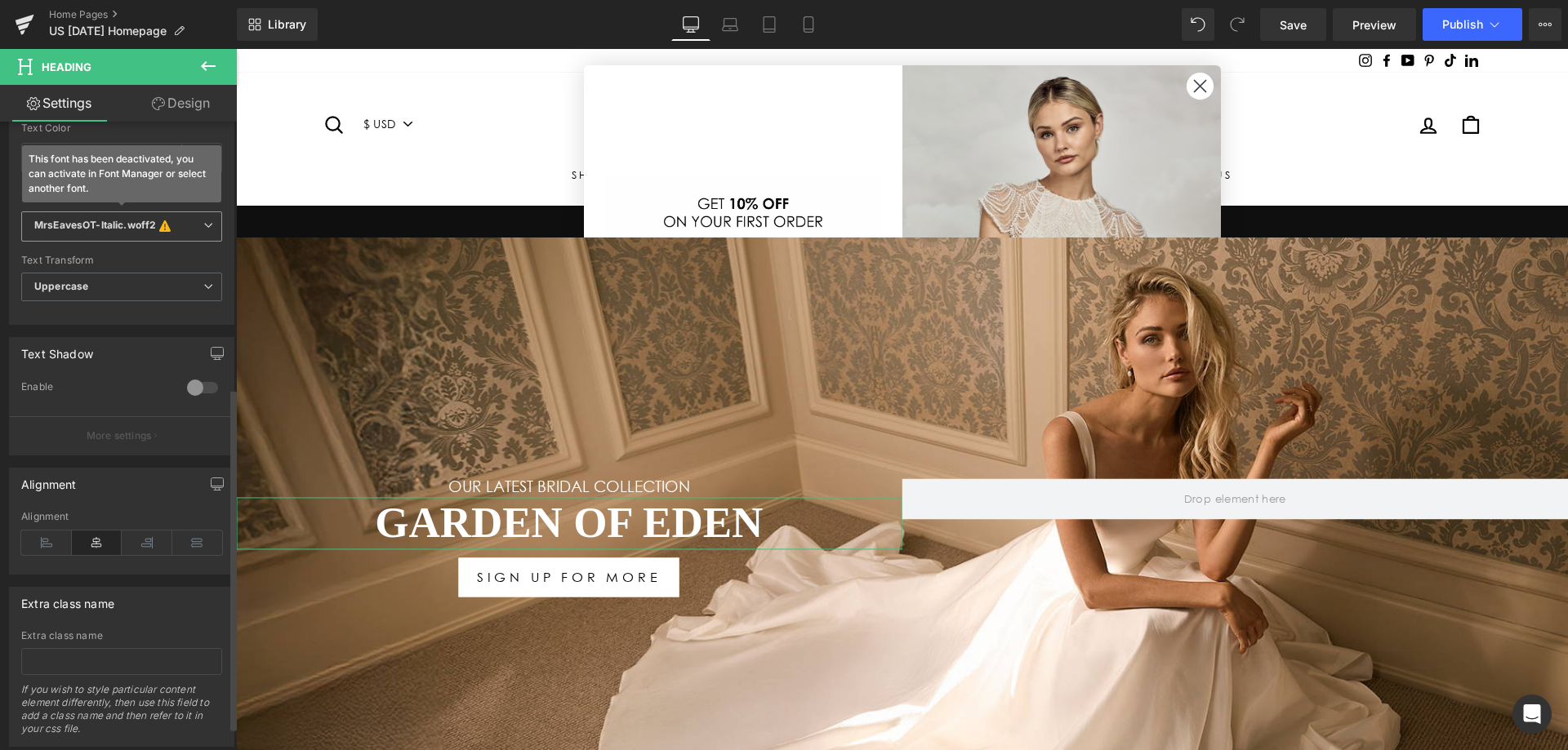
click at [125, 230] on icon "MrsEavesOT-Italic.woff2" at bounding box center [95, 227] width 122 height 16
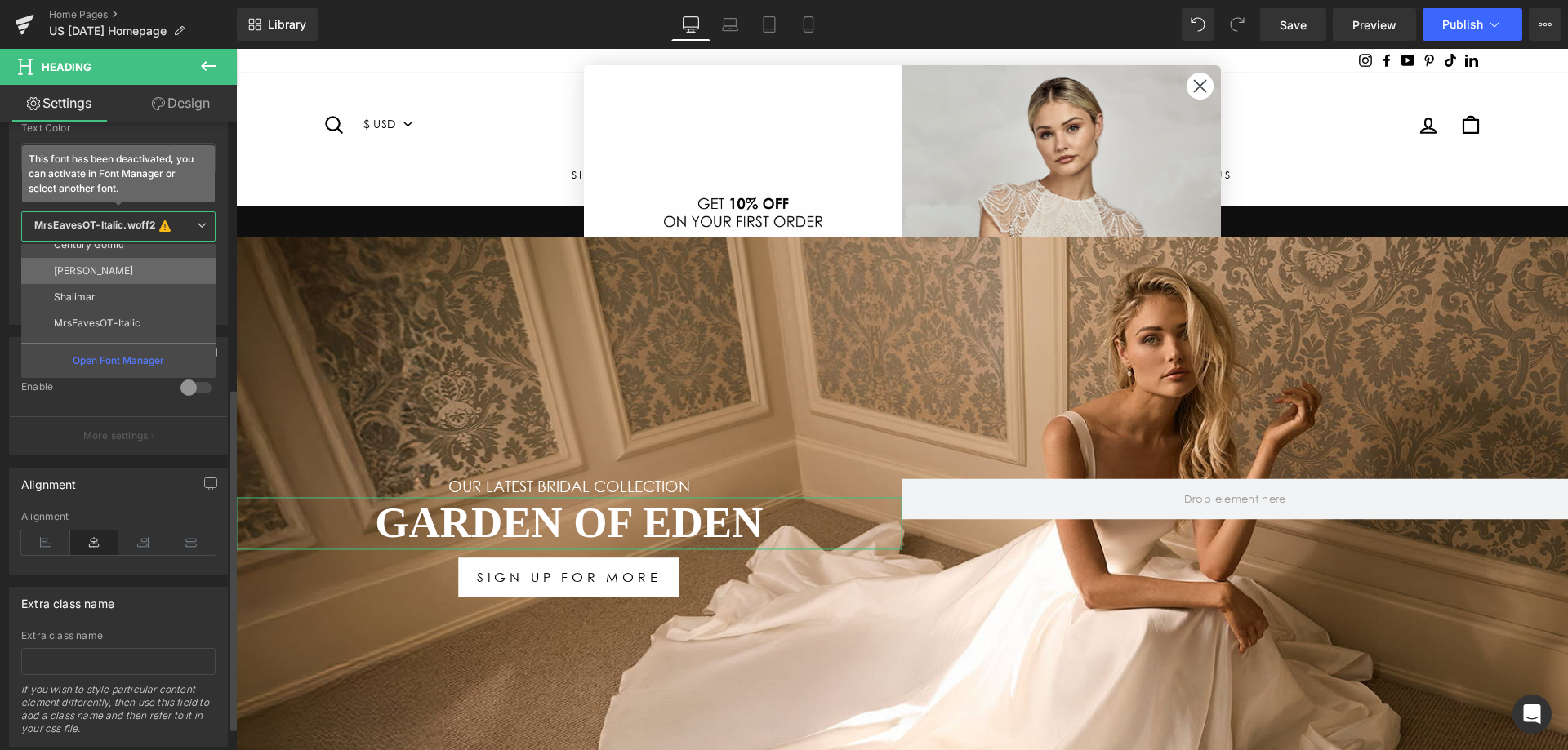
scroll to position [59, 0]
click at [125, 307] on p "MrsEavesOT-Italic" at bounding box center [96, 303] width 86 height 12
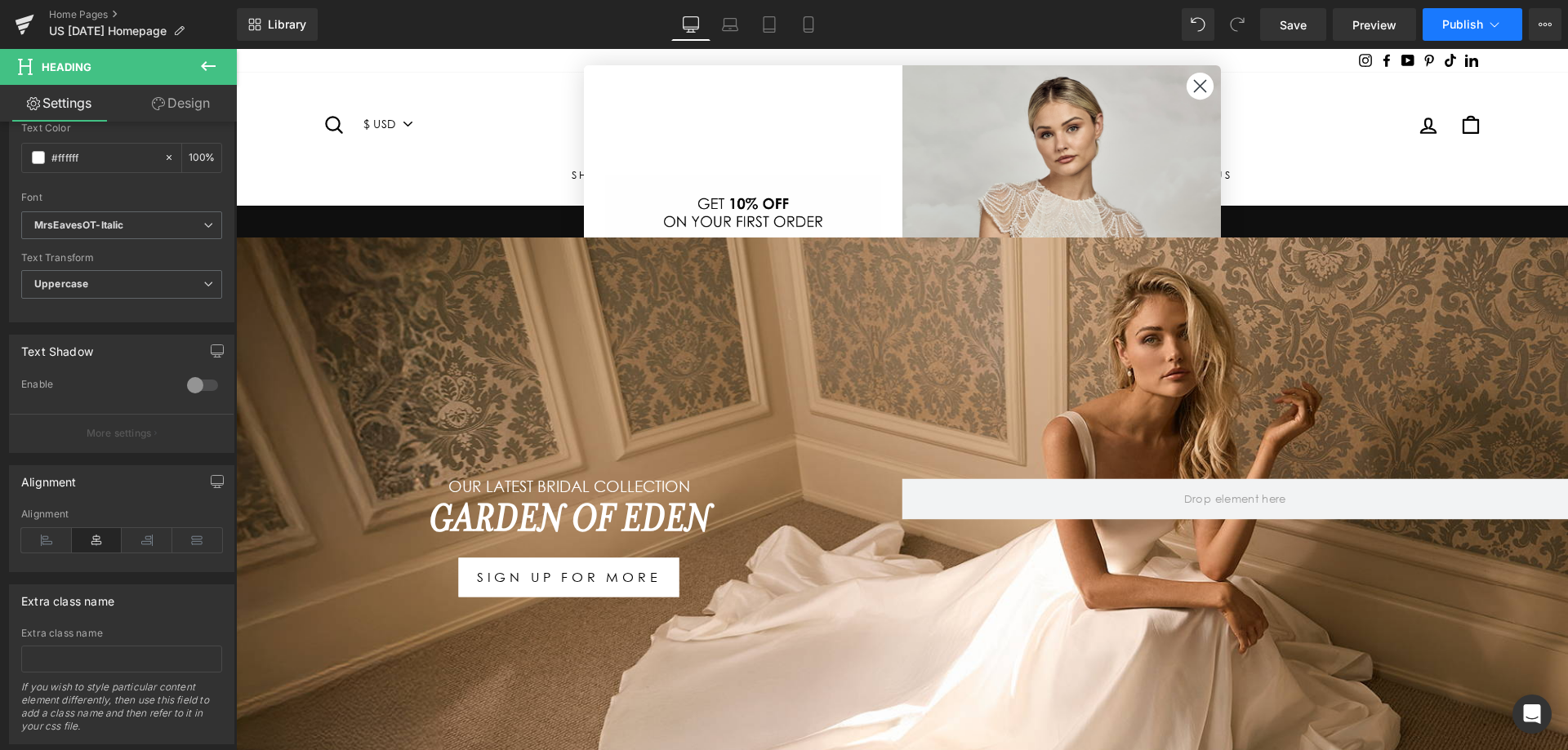
click at [1458, 20] on span "Publish" at bounding box center [1462, 25] width 41 height 13
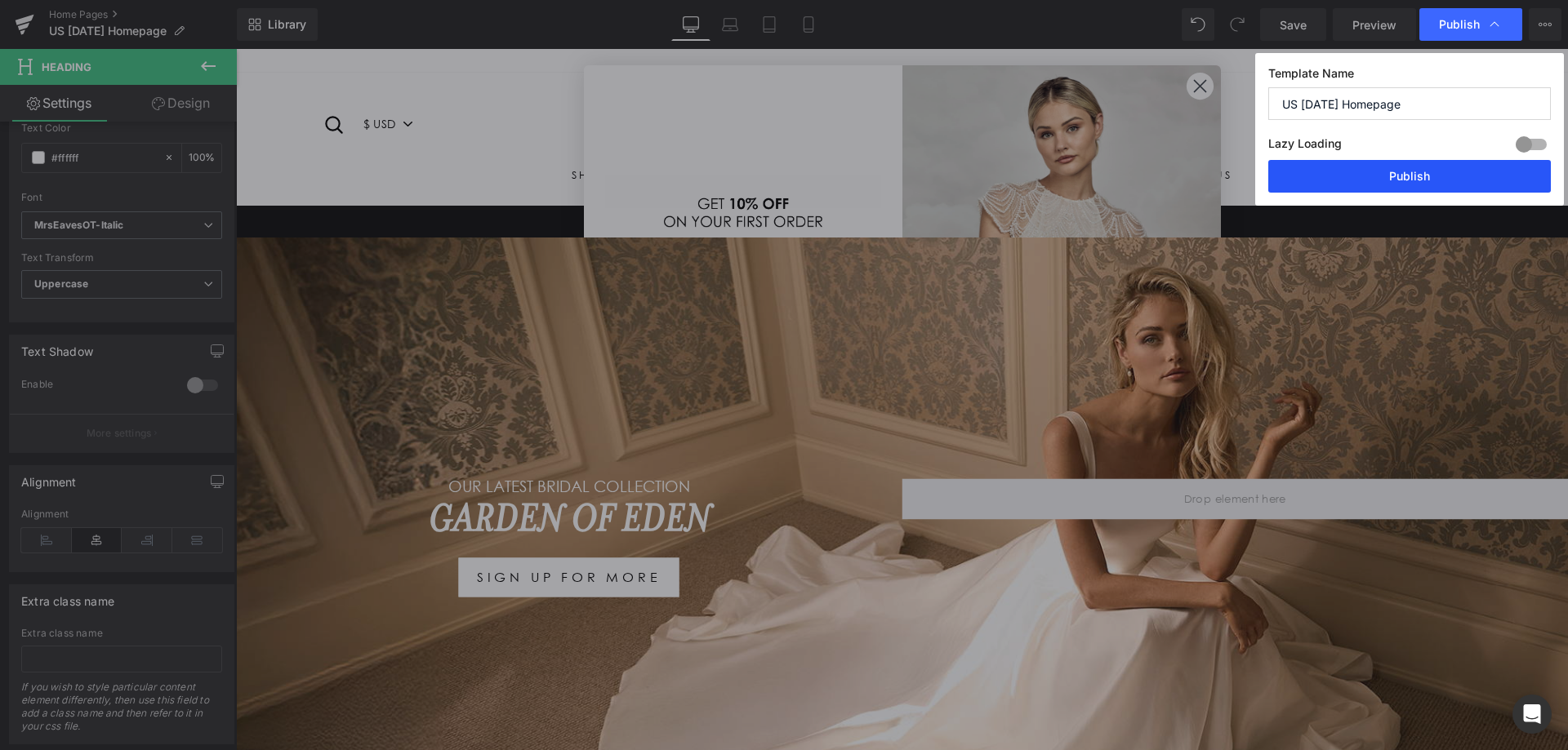
click at [1378, 169] on button "Publish" at bounding box center [1409, 176] width 283 height 33
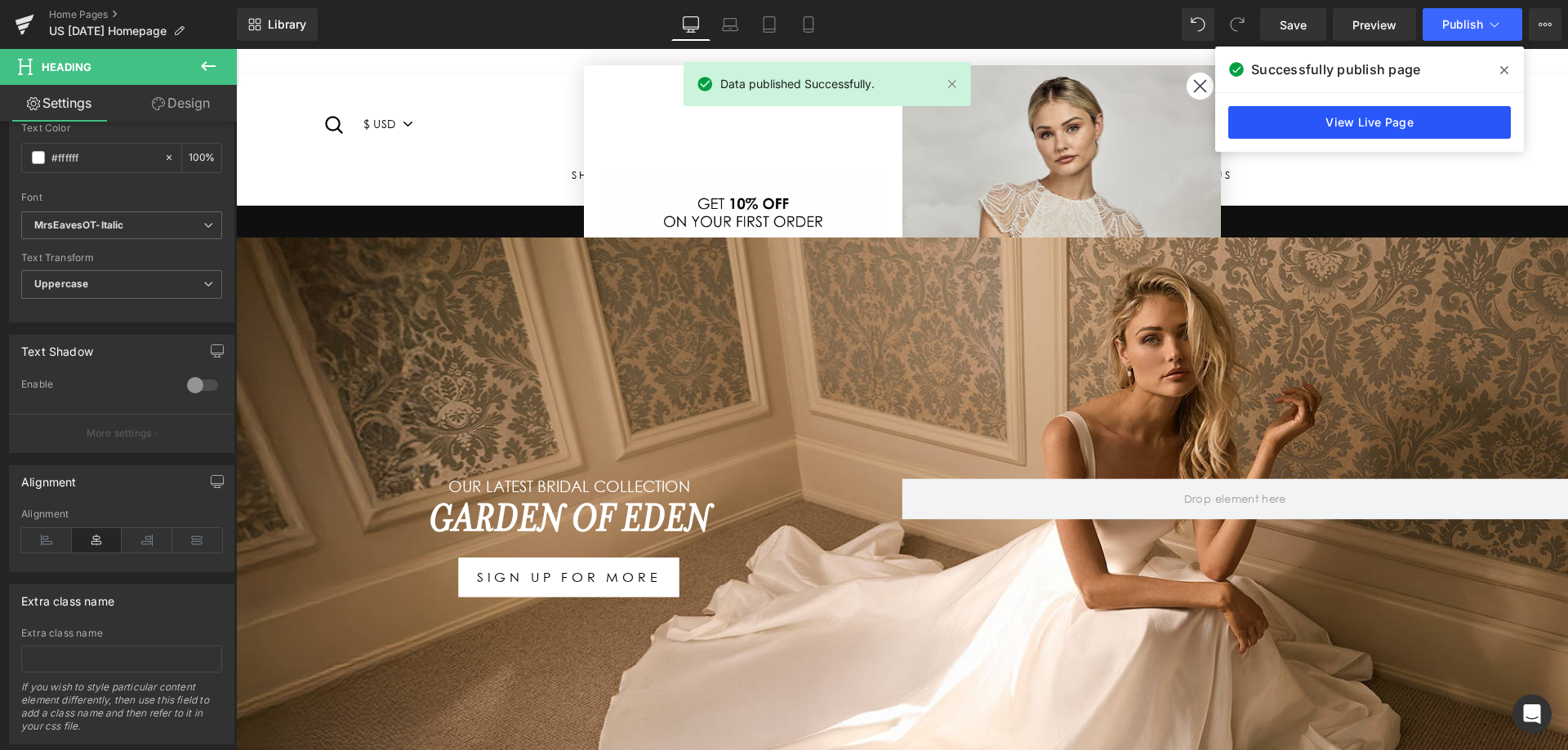
click at [1437, 114] on link "View Live Page" at bounding box center [1369, 123] width 283 height 33
